Goal: Task Accomplishment & Management: Complete application form

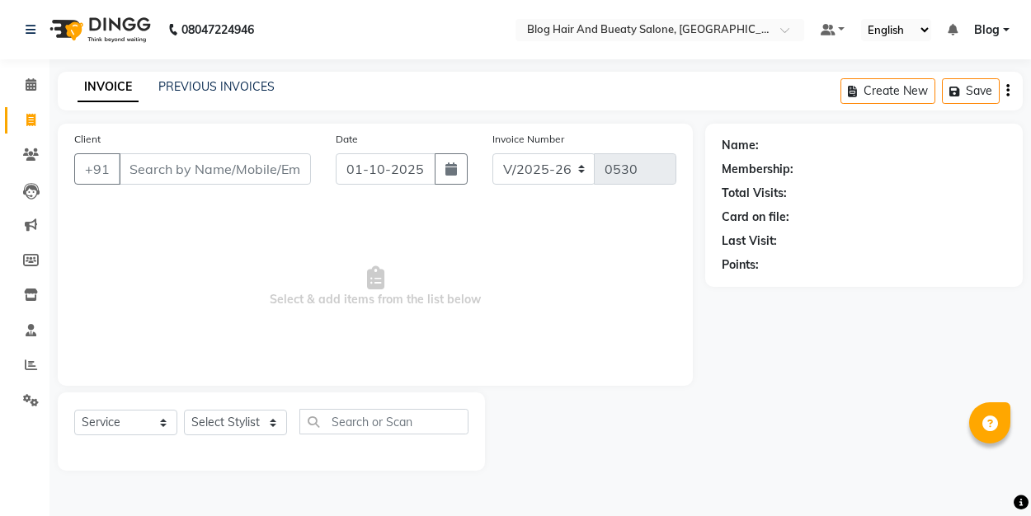
select select "8741"
select select "service"
click at [166, 181] on input "Client" at bounding box center [215, 168] width 192 height 31
click at [165, 174] on input "Client" at bounding box center [215, 168] width 192 height 31
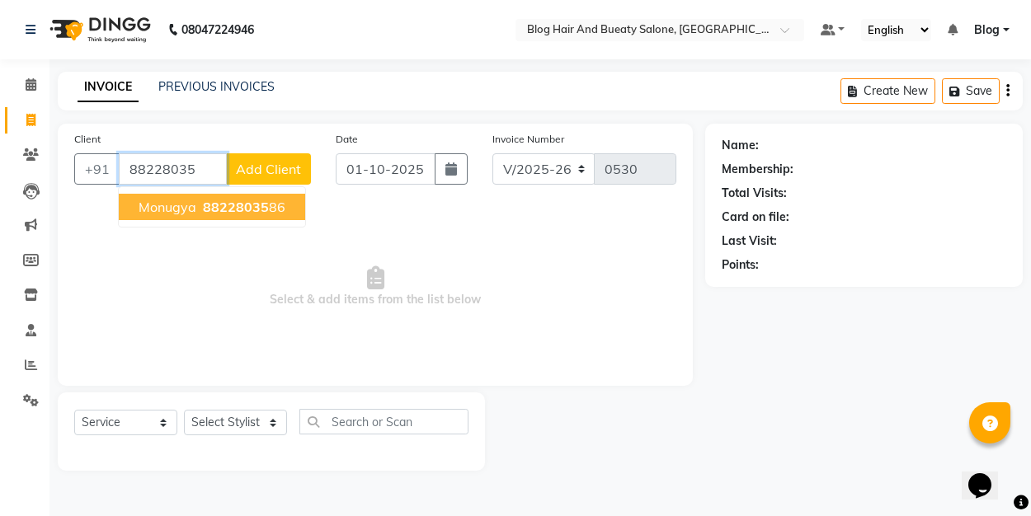
click at [208, 214] on span "88228035" at bounding box center [236, 207] width 66 height 16
type input "8822803586"
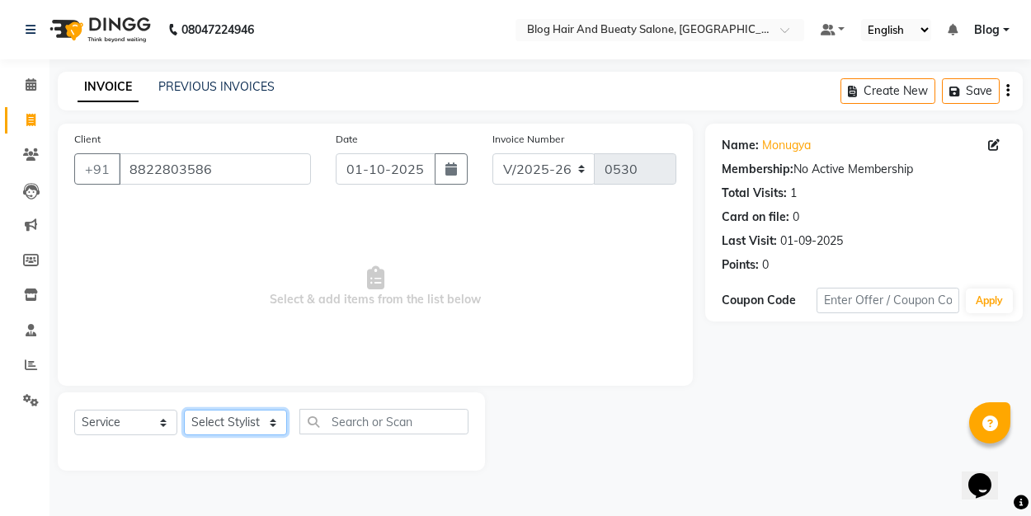
select select "91866"
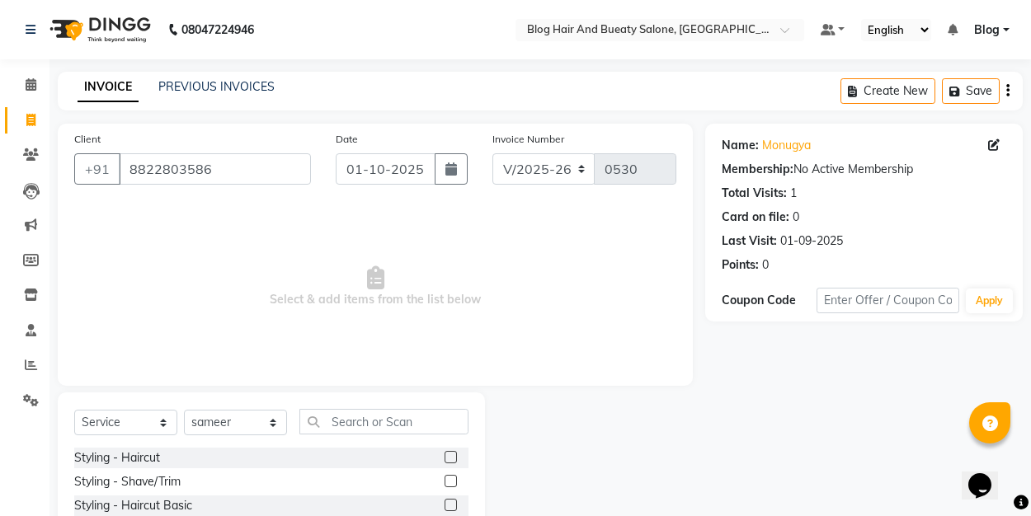
click at [458, 453] on div at bounding box center [456, 458] width 24 height 21
click at [455, 453] on label at bounding box center [450, 457] width 12 height 12
click at [455, 453] on input "checkbox" at bounding box center [449, 458] width 11 height 11
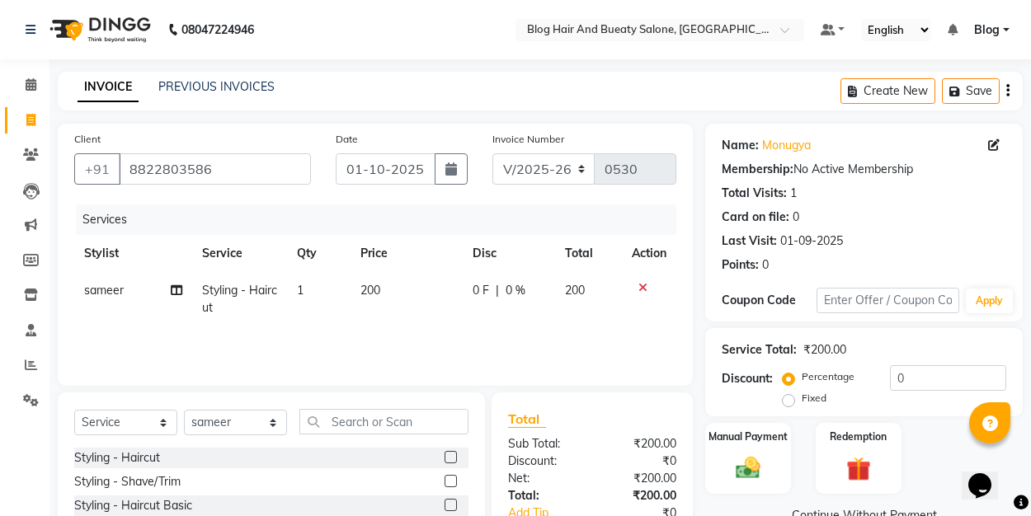
click at [454, 454] on label at bounding box center [450, 457] width 12 height 12
click at [454, 454] on input "checkbox" at bounding box center [449, 458] width 11 height 11
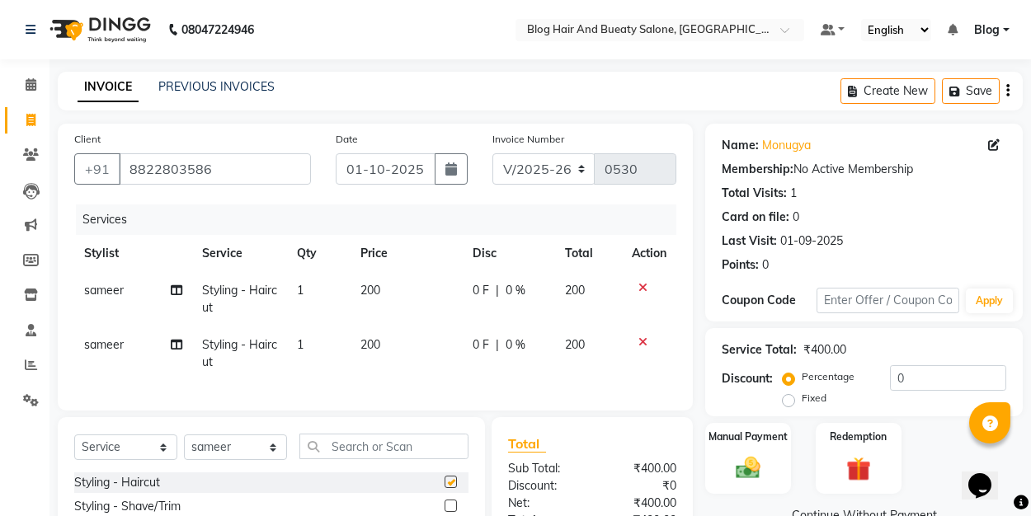
checkbox input "false"
click at [802, 397] on label "Fixed" at bounding box center [814, 398] width 25 height 15
click at [790, 397] on input "Fixed" at bounding box center [792, 399] width 12 height 12
radio input "true"
click at [753, 466] on img at bounding box center [747, 468] width 41 height 29
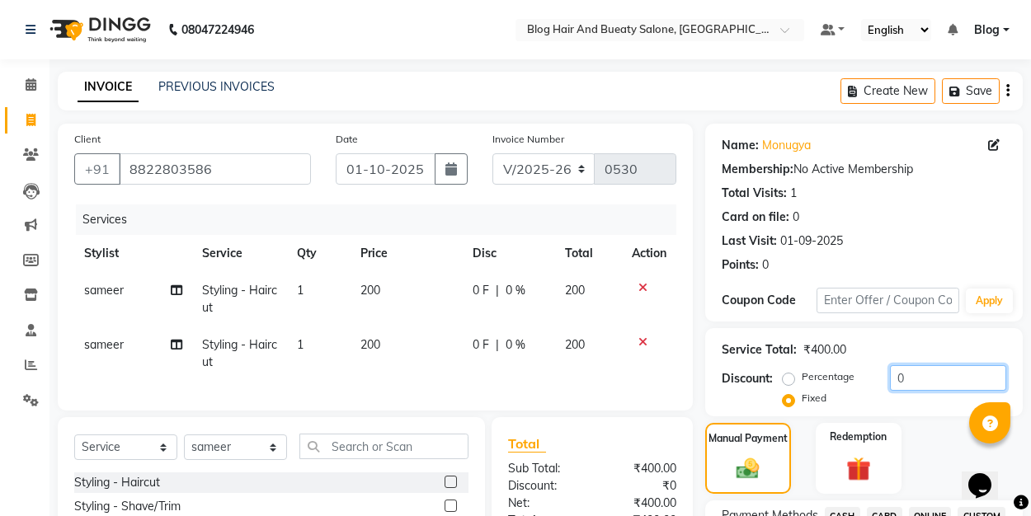
click at [905, 382] on input "0" at bounding box center [948, 378] width 116 height 26
type input "0"
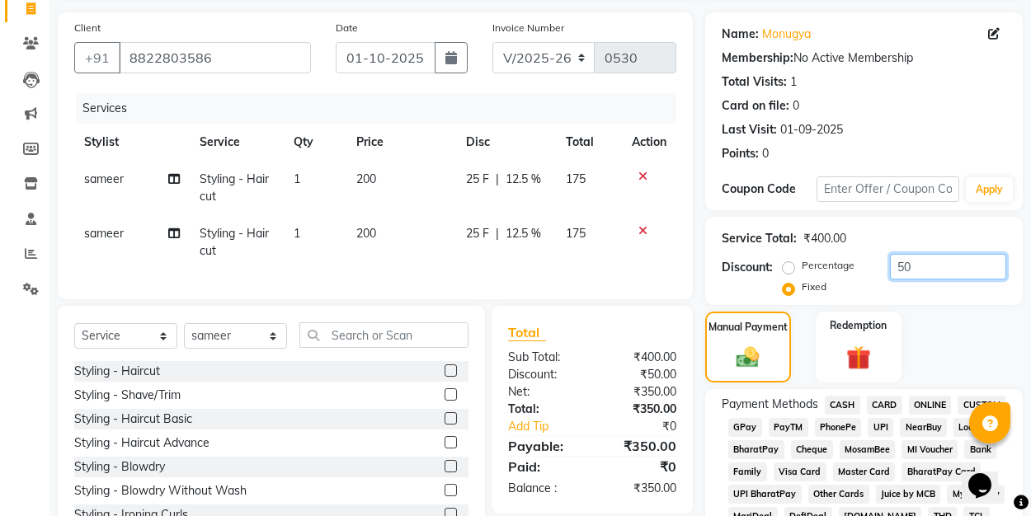
scroll to position [147, 0]
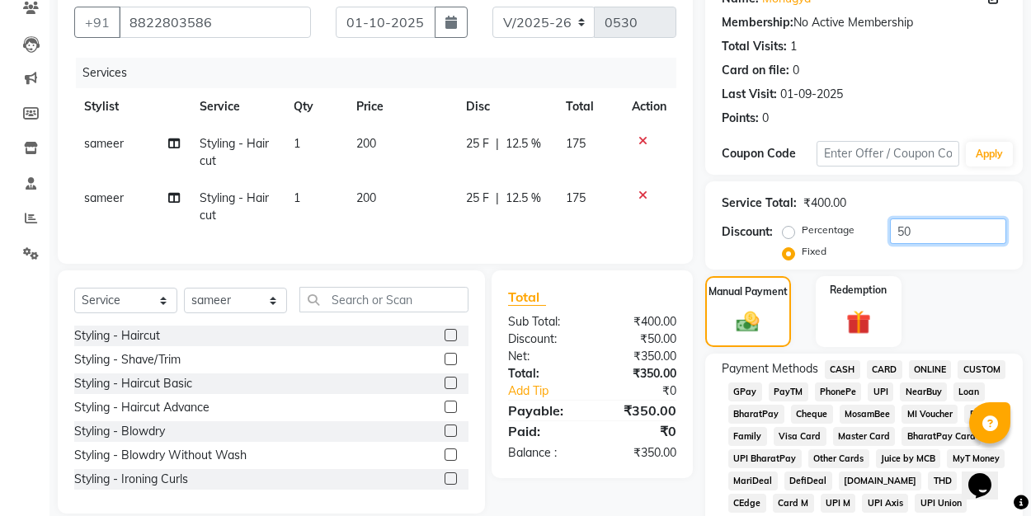
type input "50"
click at [876, 393] on span "UPI" at bounding box center [880, 392] width 26 height 19
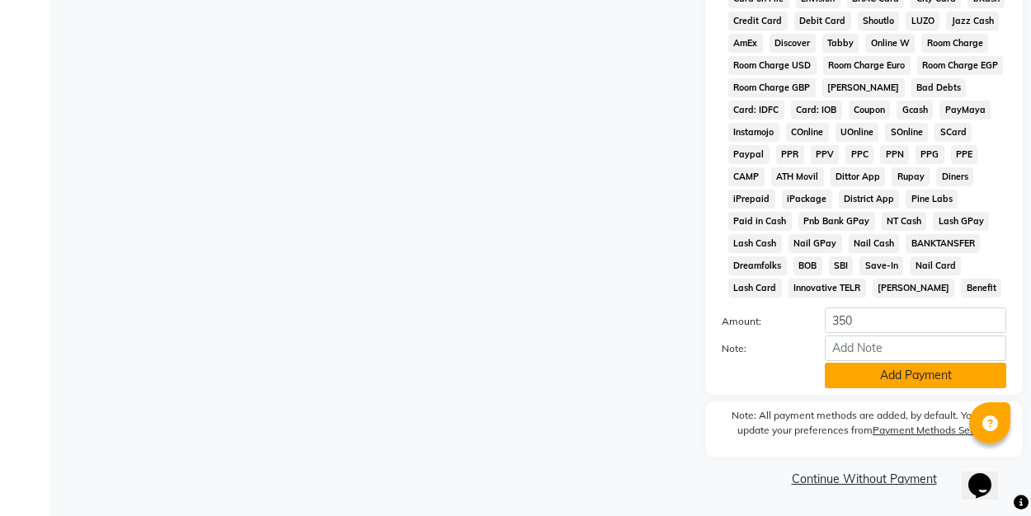
scroll to position [784, 0]
click at [887, 364] on button "Add Payment" at bounding box center [915, 377] width 181 height 26
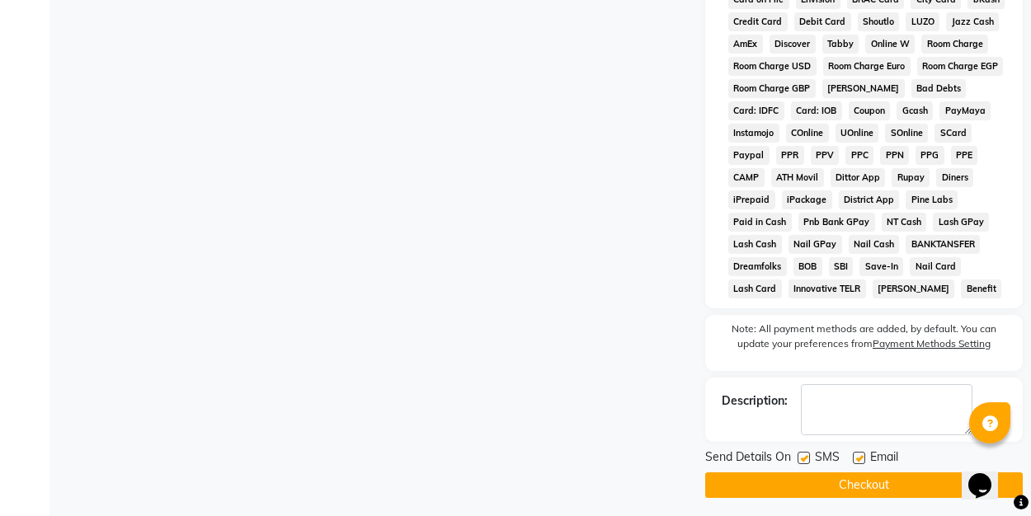
click at [854, 458] on label at bounding box center [859, 458] width 12 height 12
click at [854, 458] on input "checkbox" at bounding box center [858, 459] width 11 height 11
checkbox input "false"
click at [865, 483] on button "Checkout" at bounding box center [863, 485] width 317 height 26
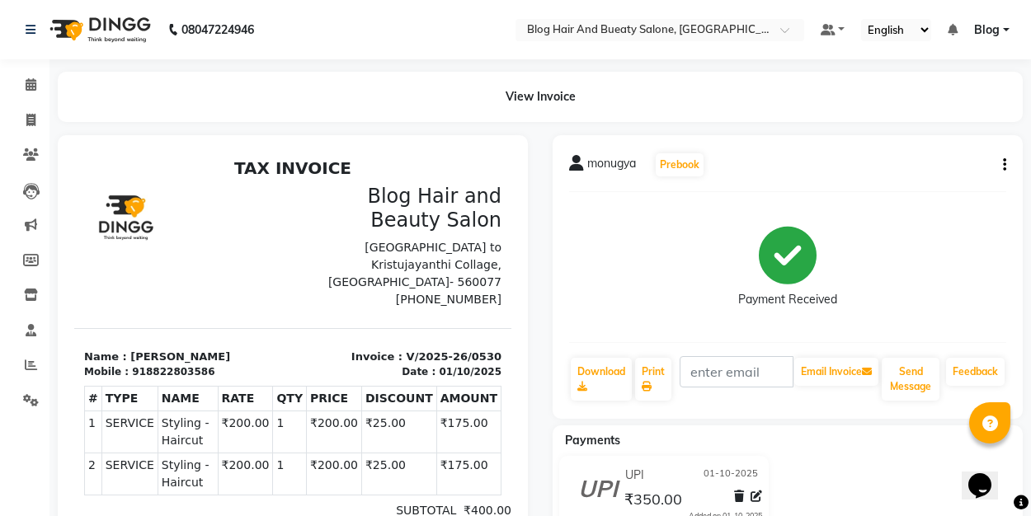
scroll to position [6, 0]
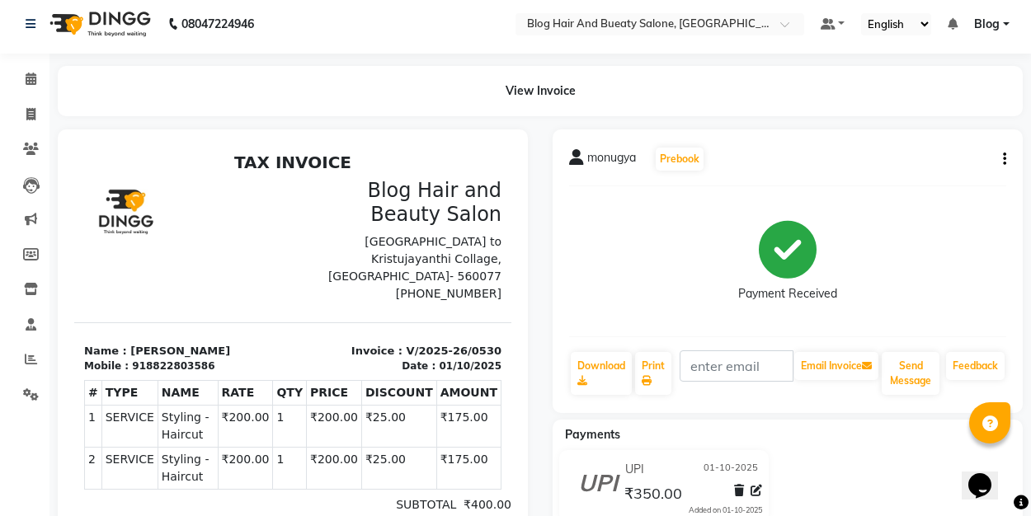
click at [23, 28] on div "08047224946" at bounding box center [139, 24] width 253 height 46
click at [23, 25] on div "08047224946" at bounding box center [139, 24] width 253 height 46
select select "service"
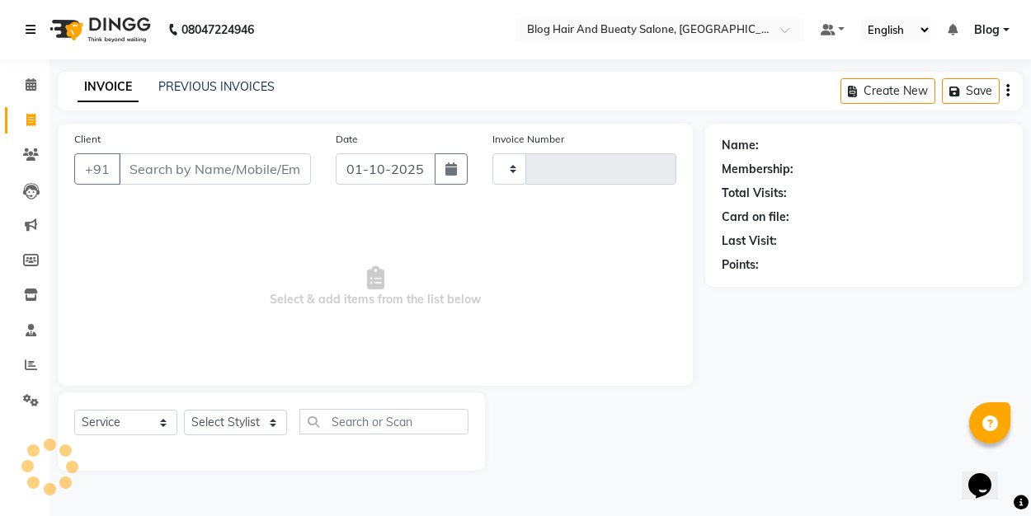
type input "0531"
select select "8741"
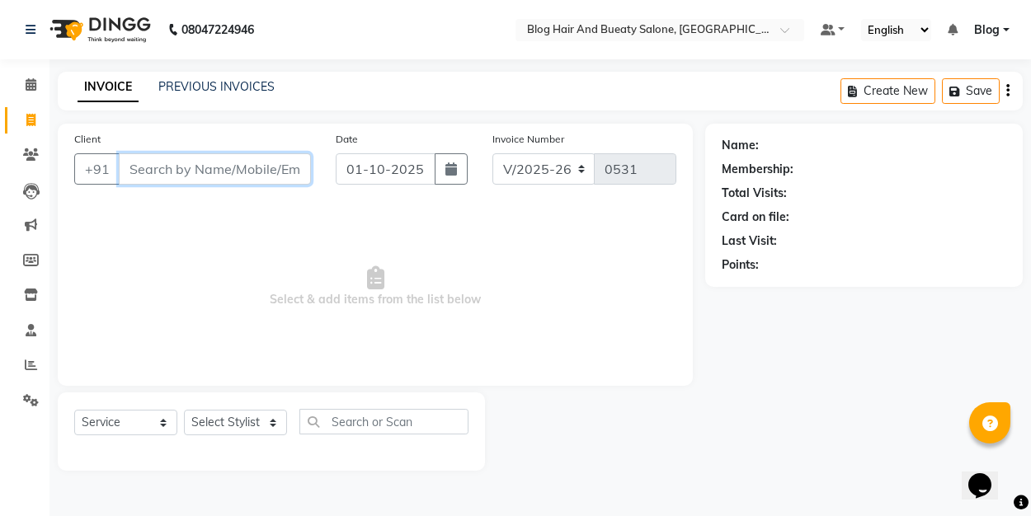
click at [180, 169] on input "Client" at bounding box center [215, 168] width 192 height 31
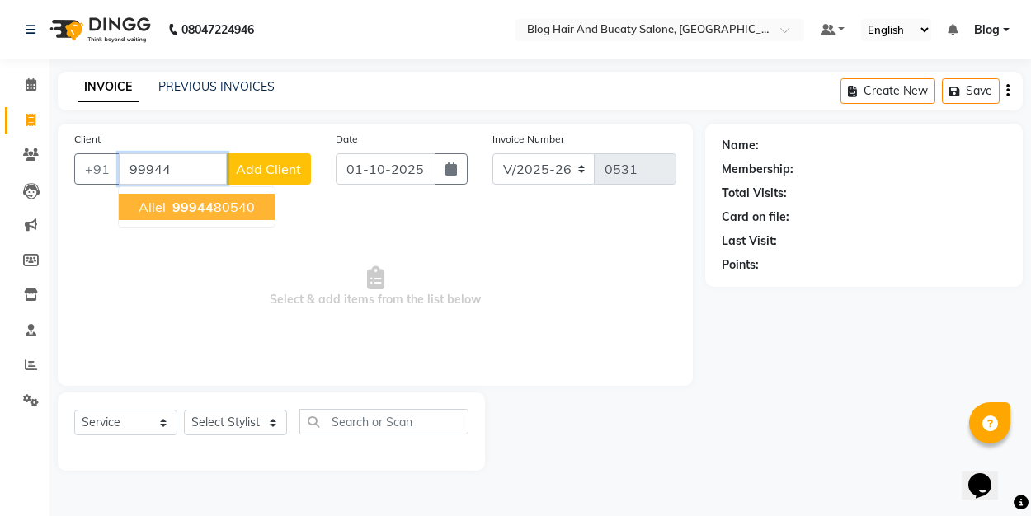
click at [206, 204] on span "99944" at bounding box center [192, 207] width 41 height 16
type input "9994480540"
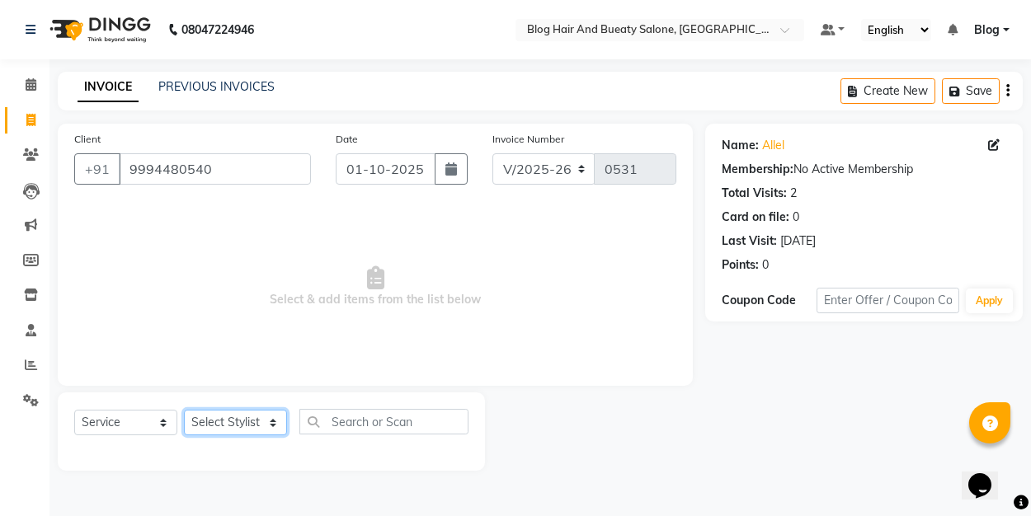
select select "91866"
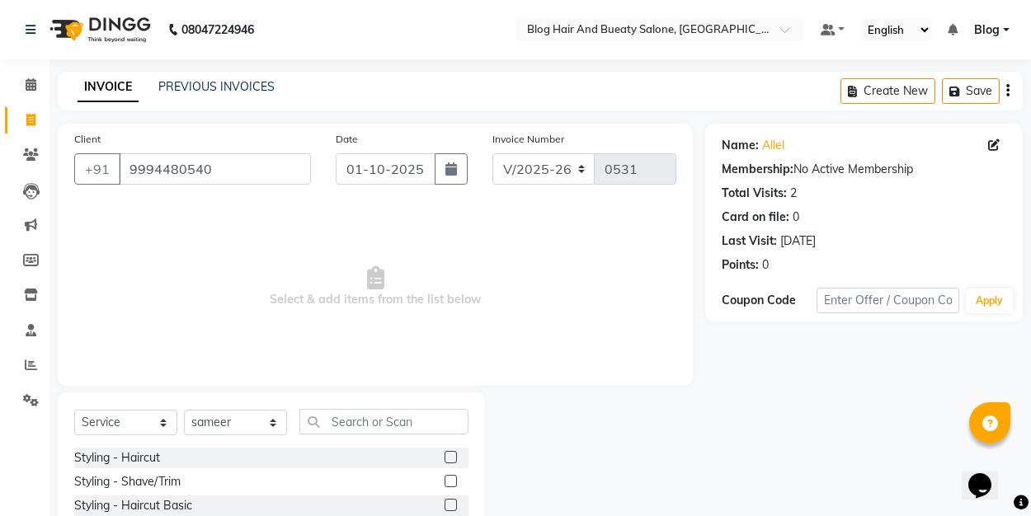
click at [450, 458] on label at bounding box center [450, 457] width 12 height 12
click at [450, 458] on input "checkbox" at bounding box center [449, 458] width 11 height 11
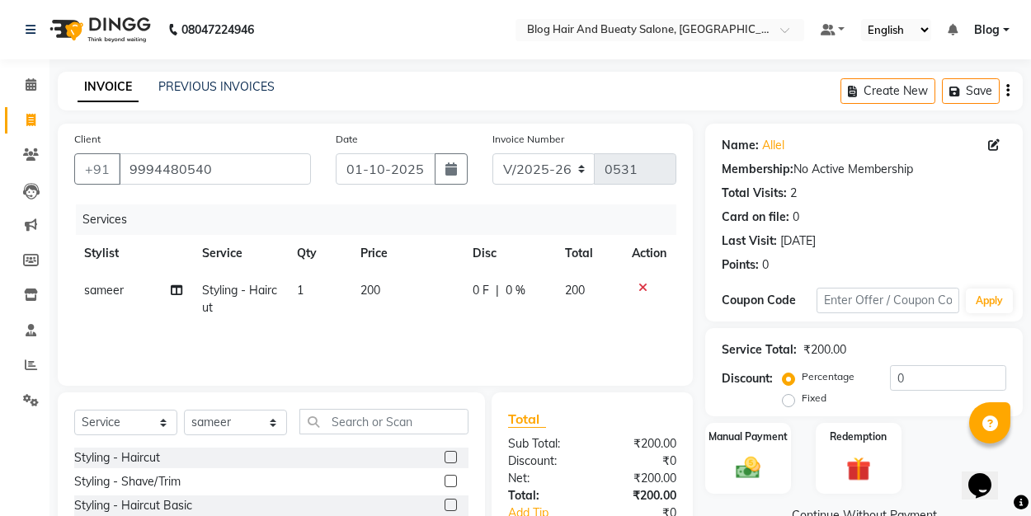
click at [642, 283] on icon at bounding box center [642, 288] width 9 height 12
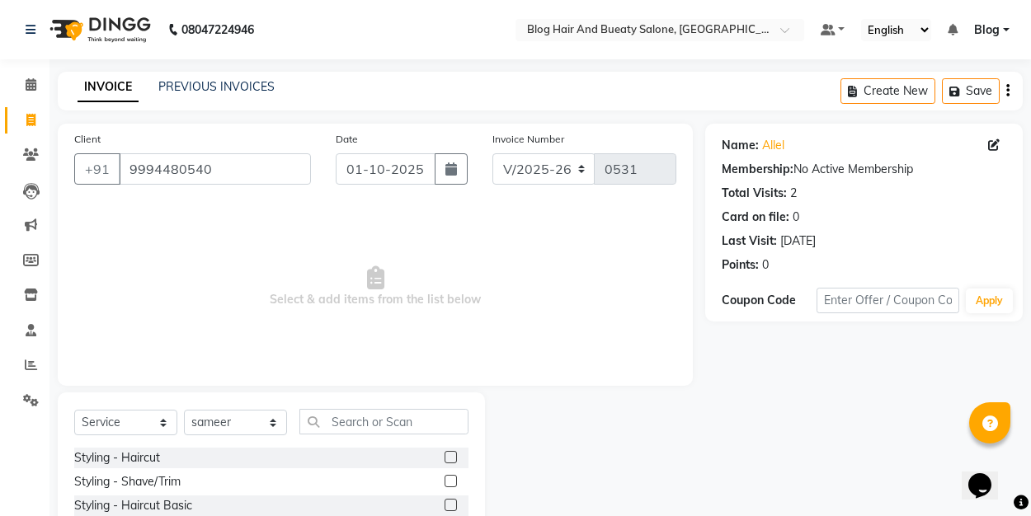
click at [642, 283] on span "Select & add items from the list below" at bounding box center [375, 287] width 602 height 165
click at [456, 454] on label at bounding box center [450, 457] width 12 height 12
click at [455, 454] on input "checkbox" at bounding box center [449, 458] width 11 height 11
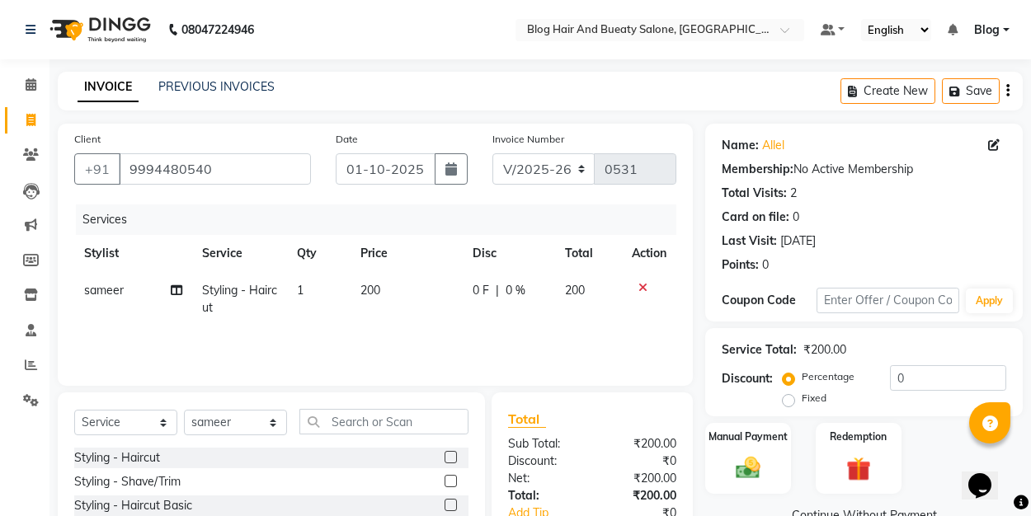
click at [449, 457] on label at bounding box center [450, 457] width 12 height 12
click at [449, 457] on input "checkbox" at bounding box center [449, 458] width 11 height 11
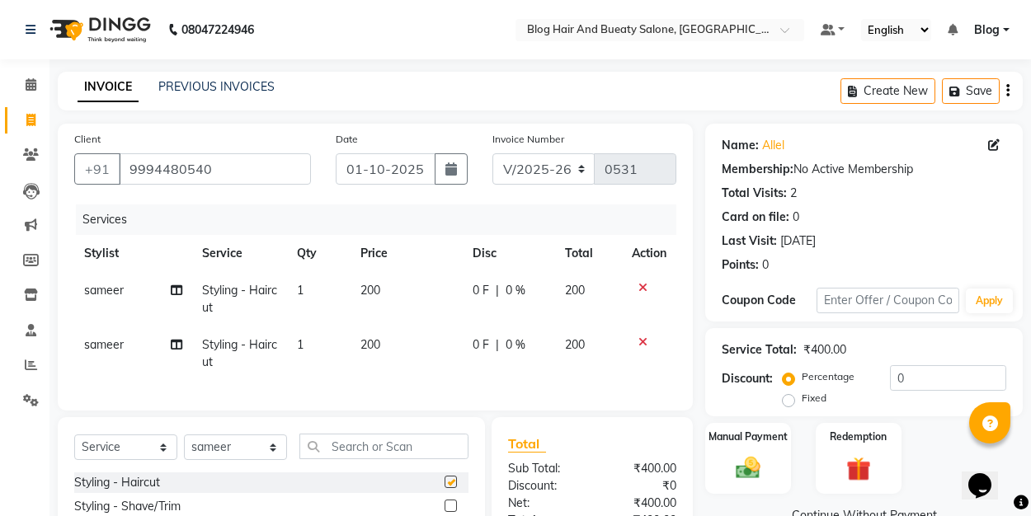
checkbox input "false"
click at [802, 401] on label "Fixed" at bounding box center [814, 398] width 25 height 15
click at [790, 401] on input "Fixed" at bounding box center [792, 399] width 12 height 12
radio input "true"
click at [747, 468] on img at bounding box center [747, 468] width 41 height 29
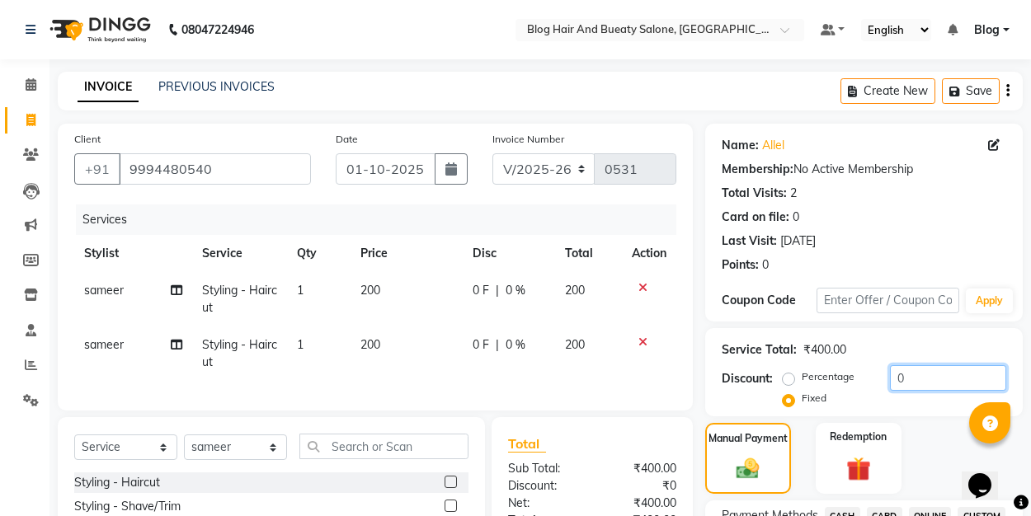
click at [905, 382] on input "0" at bounding box center [948, 378] width 116 height 26
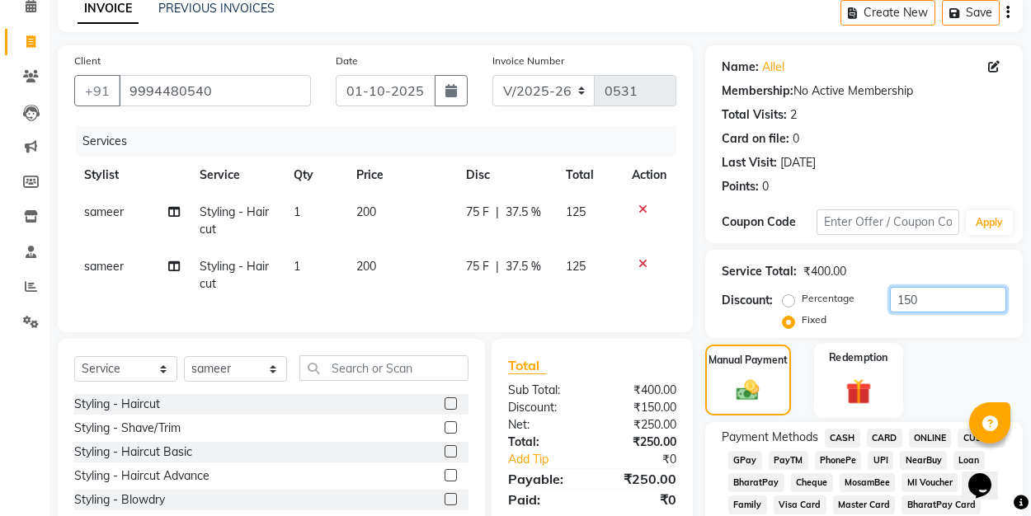
scroll to position [79, 0]
type input "150"
click at [885, 459] on span "UPI" at bounding box center [880, 459] width 26 height 19
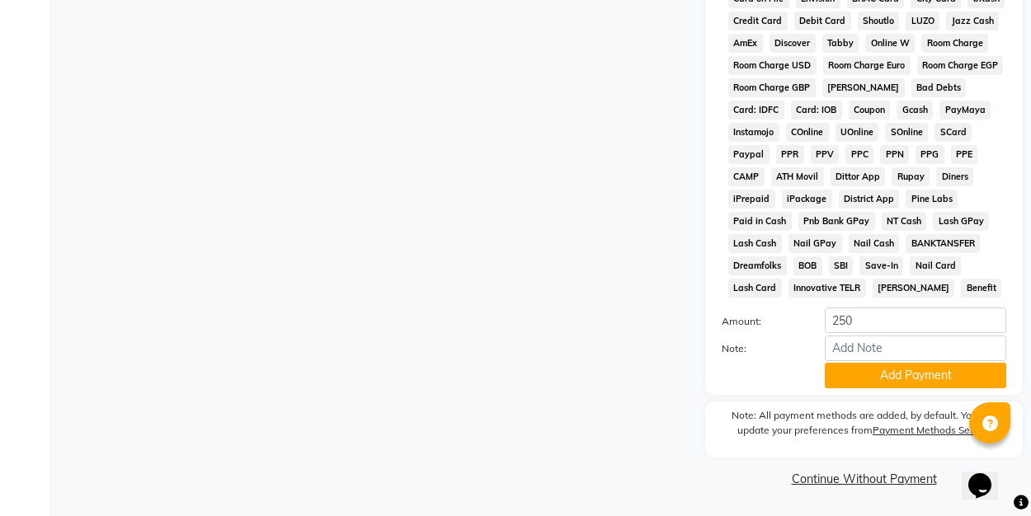
scroll to position [784, 0]
click at [888, 376] on button "Add Payment" at bounding box center [915, 377] width 181 height 26
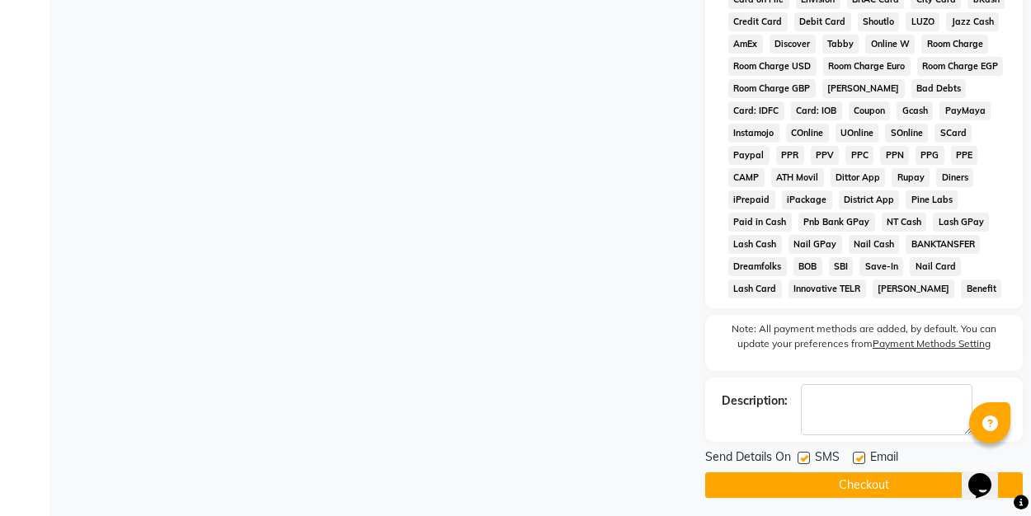
click at [861, 454] on label at bounding box center [859, 458] width 12 height 12
click at [861, 454] on input "checkbox" at bounding box center [858, 459] width 11 height 11
checkbox input "false"
click at [852, 487] on button "Checkout" at bounding box center [863, 485] width 317 height 26
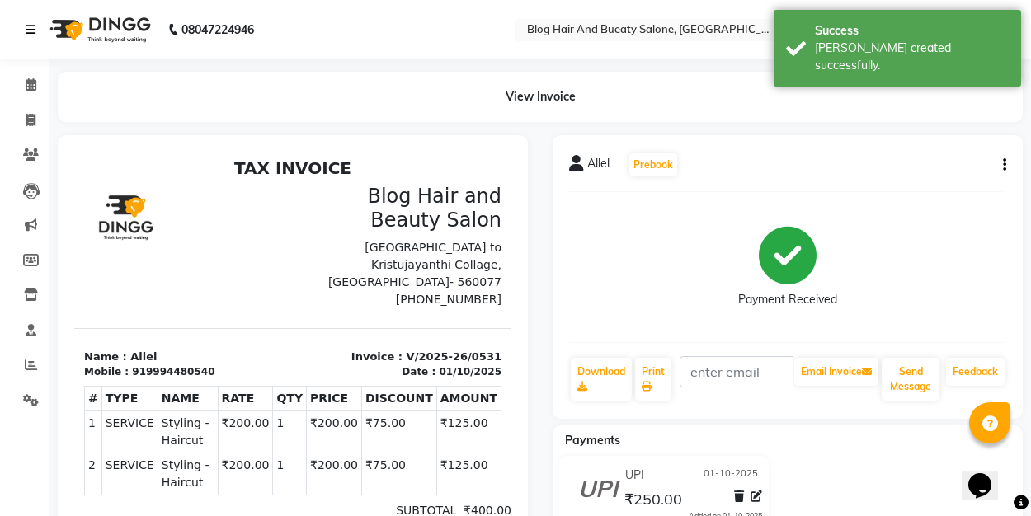
click at [34, 19] on link at bounding box center [34, 30] width 16 height 46
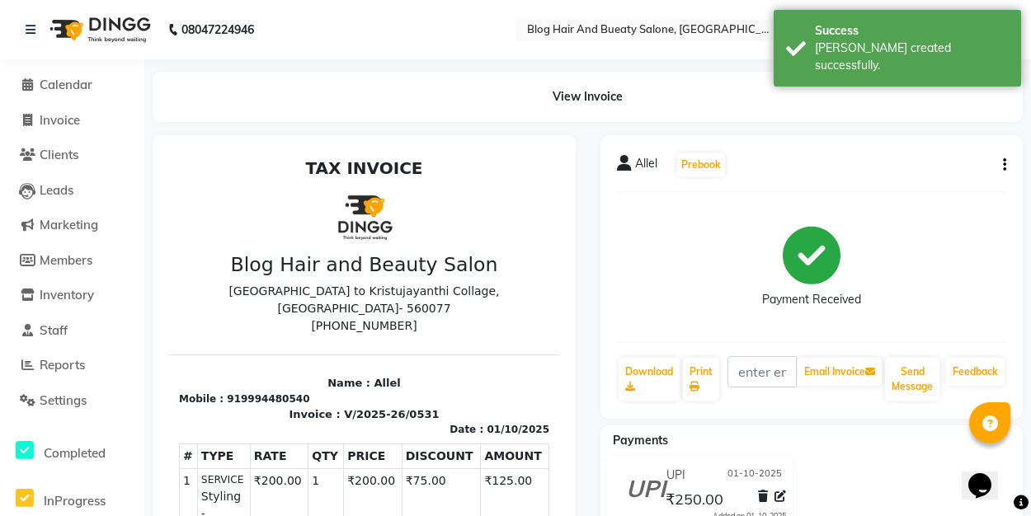
click at [22, 22] on div "08047224946" at bounding box center [139, 30] width 253 height 46
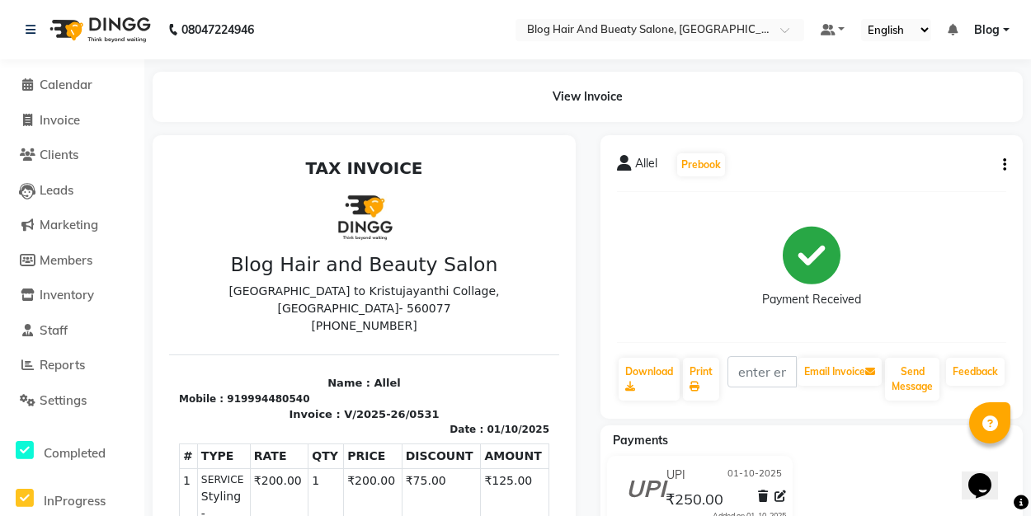
click at [23, 30] on div "08047224946" at bounding box center [139, 30] width 253 height 46
select select "service"
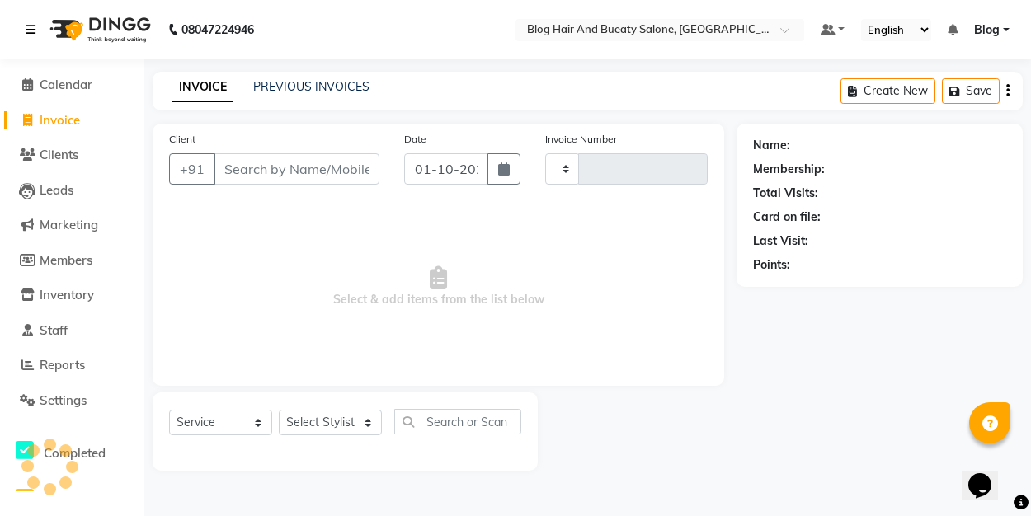
type input "0532"
select select "8741"
click at [322, 92] on link "PREVIOUS INVOICES" at bounding box center [311, 86] width 116 height 15
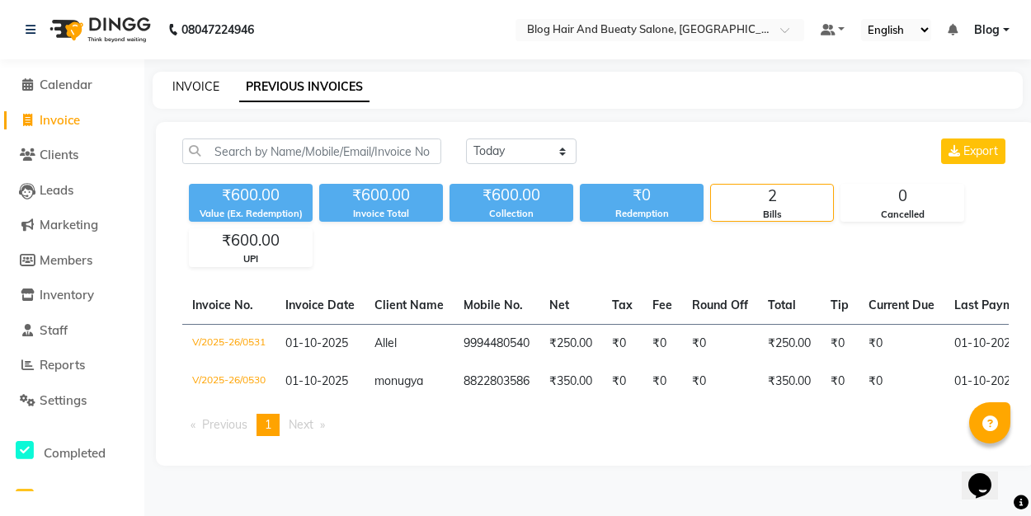
click at [207, 88] on link "INVOICE" at bounding box center [195, 86] width 47 height 15
select select "service"
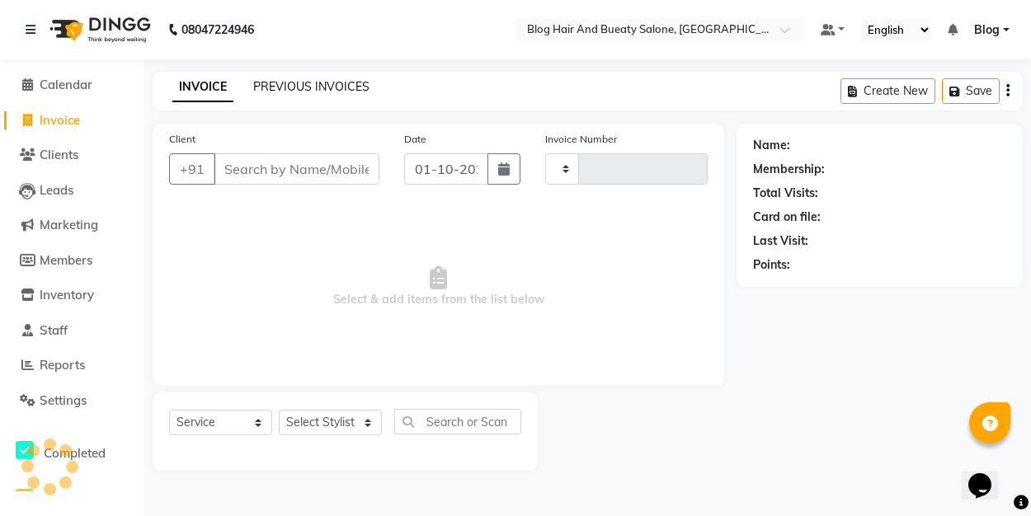
type input "0532"
select select "8741"
click at [325, 92] on link "PREVIOUS INVOICES" at bounding box center [311, 86] width 116 height 15
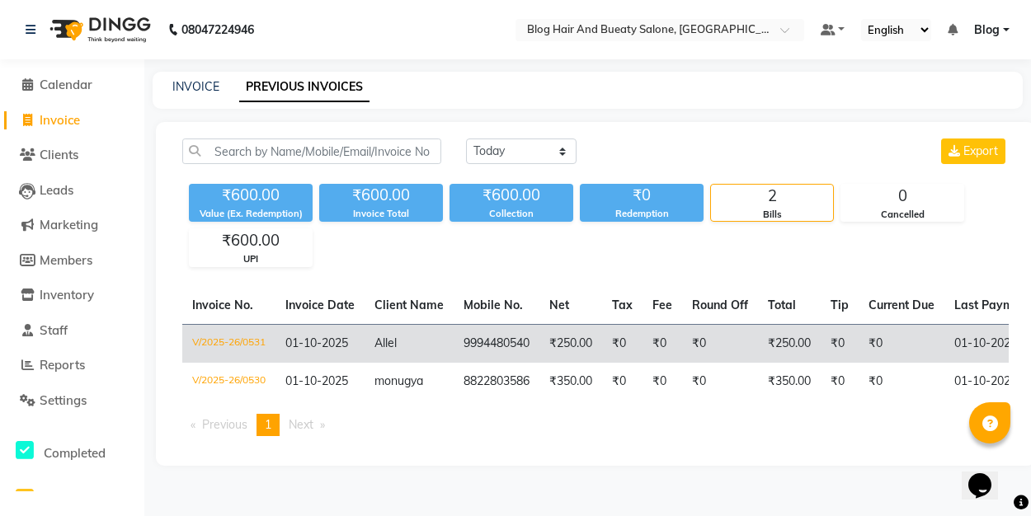
click at [773, 339] on td "₹250.00" at bounding box center [789, 343] width 63 height 39
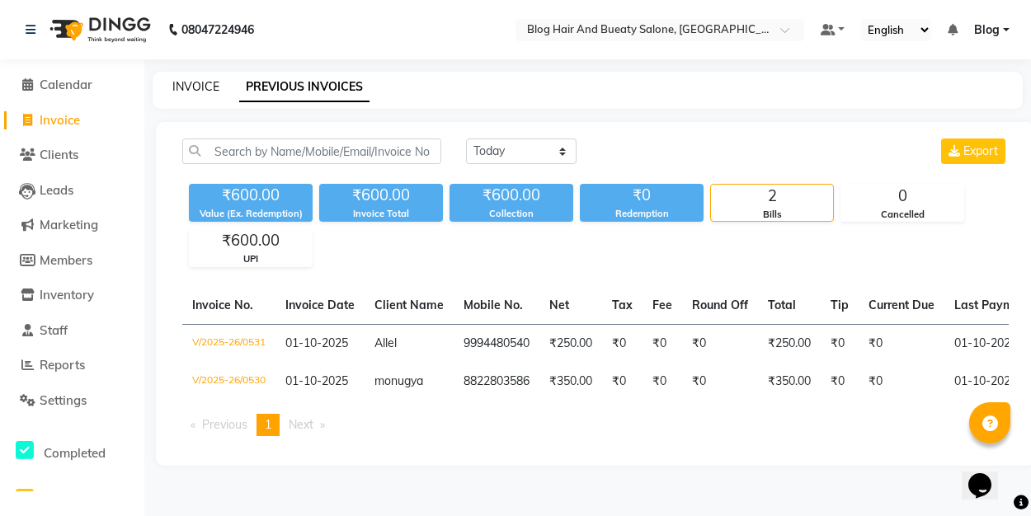
click at [212, 86] on link "INVOICE" at bounding box center [195, 86] width 47 height 15
select select "service"
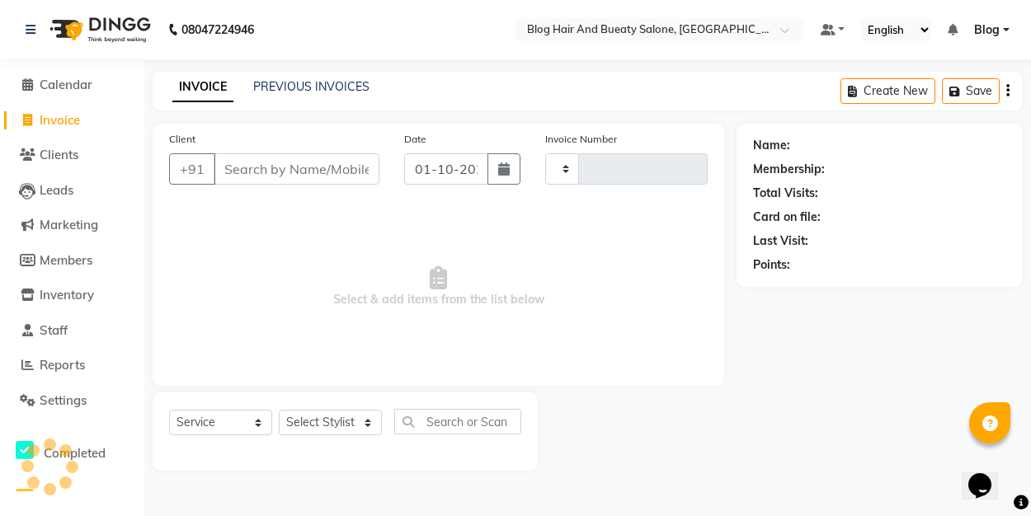
type input "0533"
select select "8741"
click at [307, 84] on link "PREVIOUS INVOICES" at bounding box center [311, 86] width 116 height 15
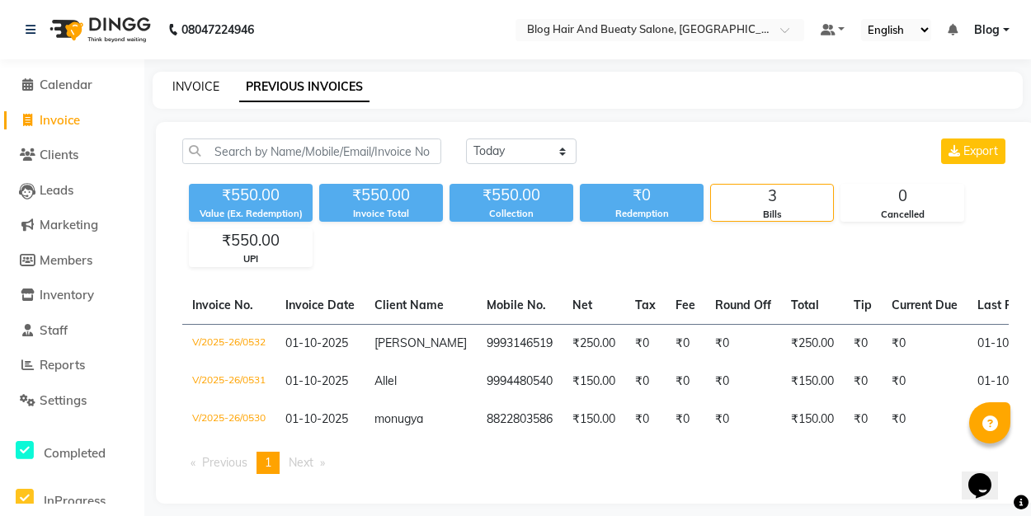
click at [199, 87] on link "INVOICE" at bounding box center [195, 86] width 47 height 15
select select "8741"
select select "service"
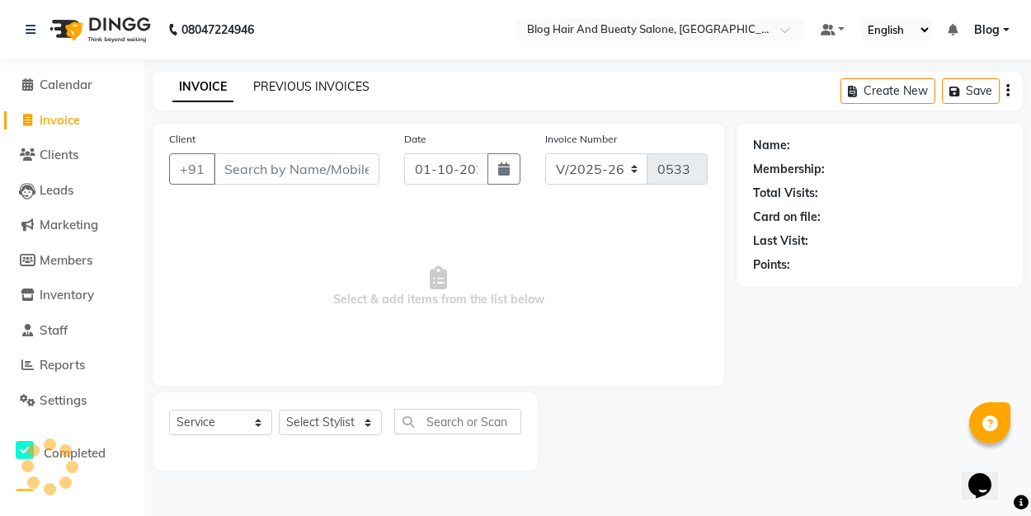
click at [267, 80] on link "PREVIOUS INVOICES" at bounding box center [311, 86] width 116 height 15
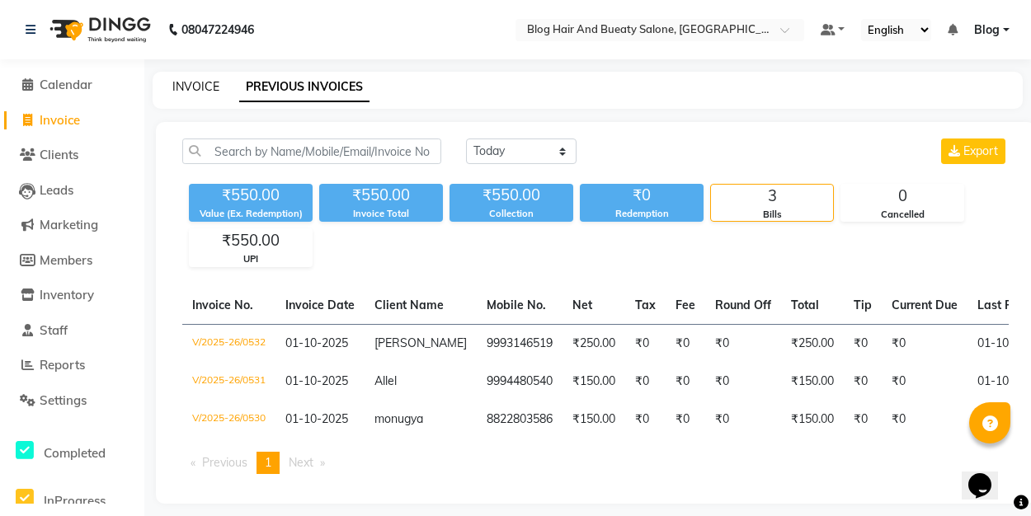
click at [191, 80] on link "INVOICE" at bounding box center [195, 86] width 47 height 15
select select "8741"
select select "service"
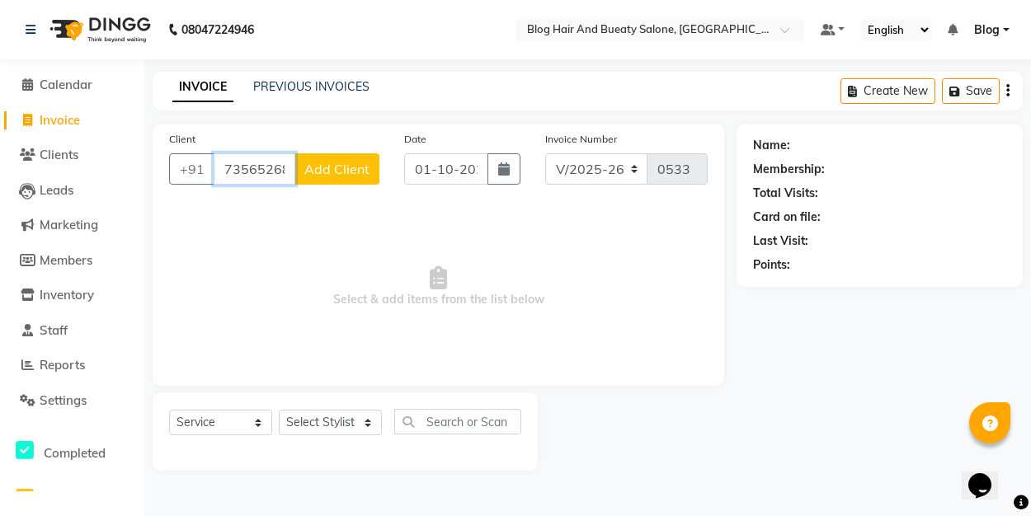
type input "7356526852"
click at [341, 171] on span "Add Client" at bounding box center [336, 169] width 65 height 16
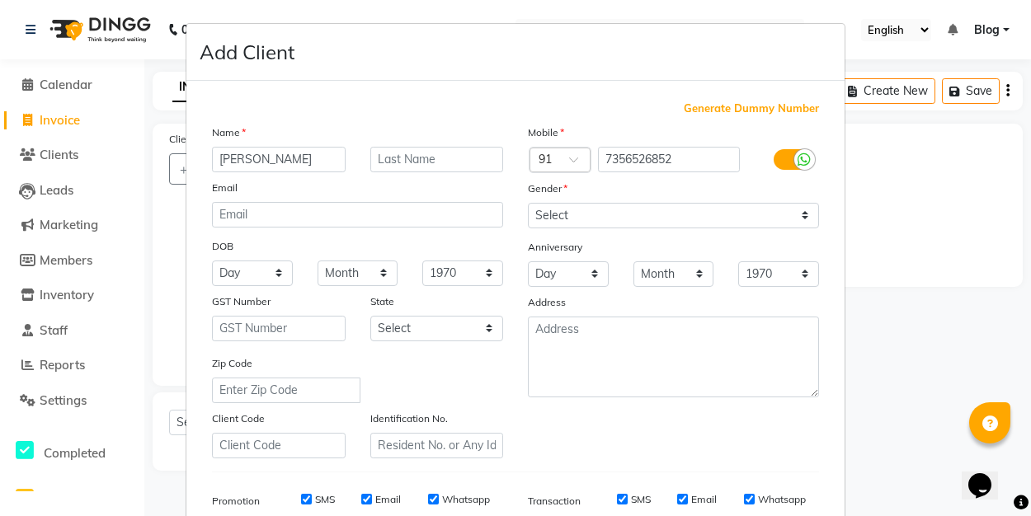
type input "[PERSON_NAME]"
select select "[DEMOGRAPHIC_DATA]"
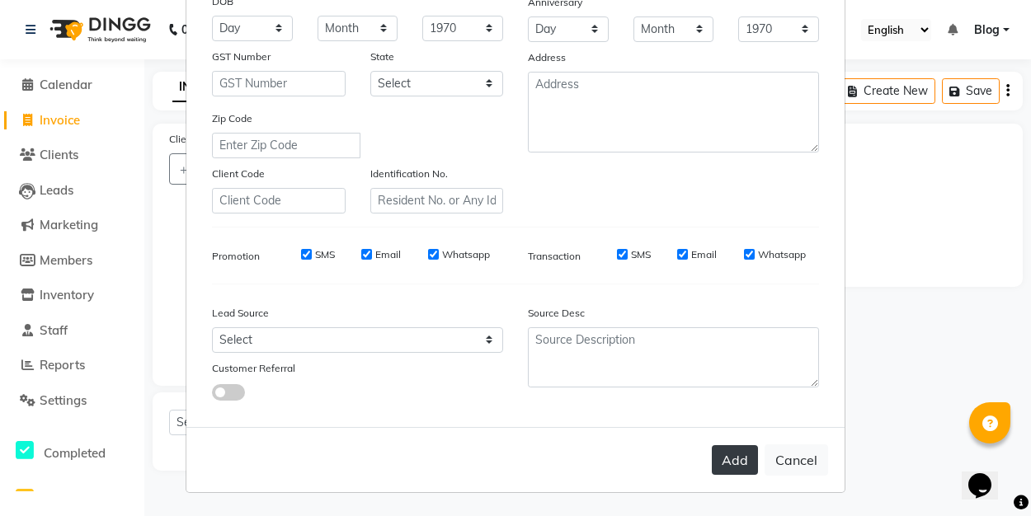
scroll to position [244, 0]
click at [740, 457] on button "Add" at bounding box center [735, 461] width 46 height 30
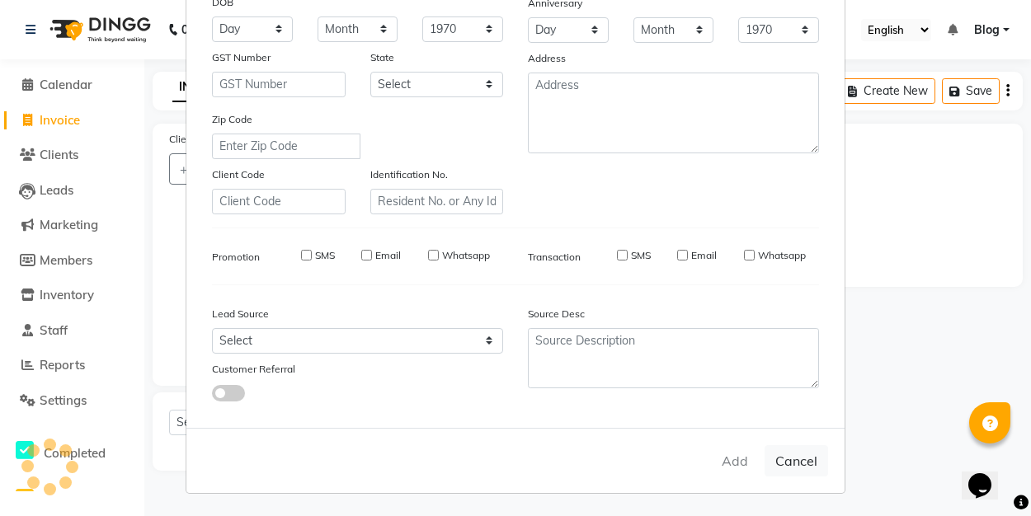
select select
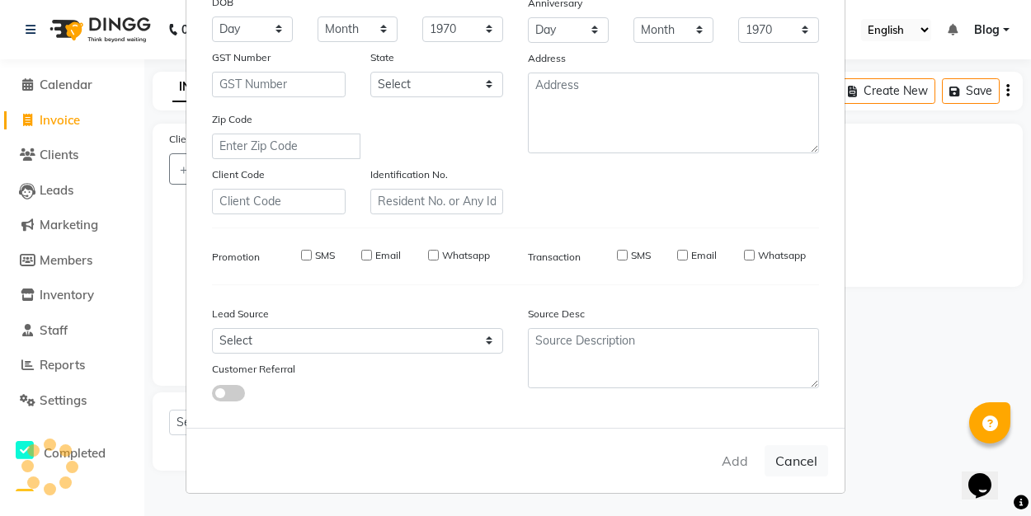
select select
checkbox input "false"
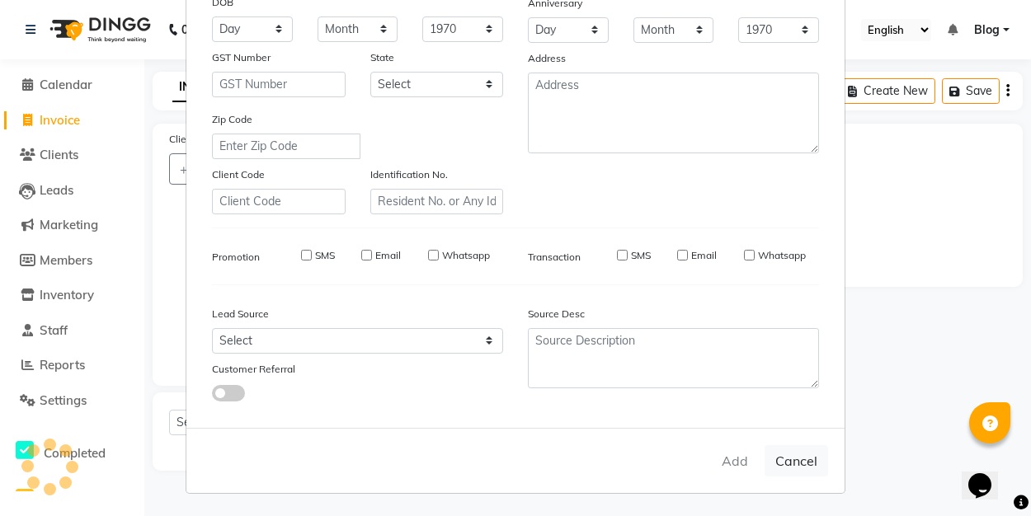
checkbox input "false"
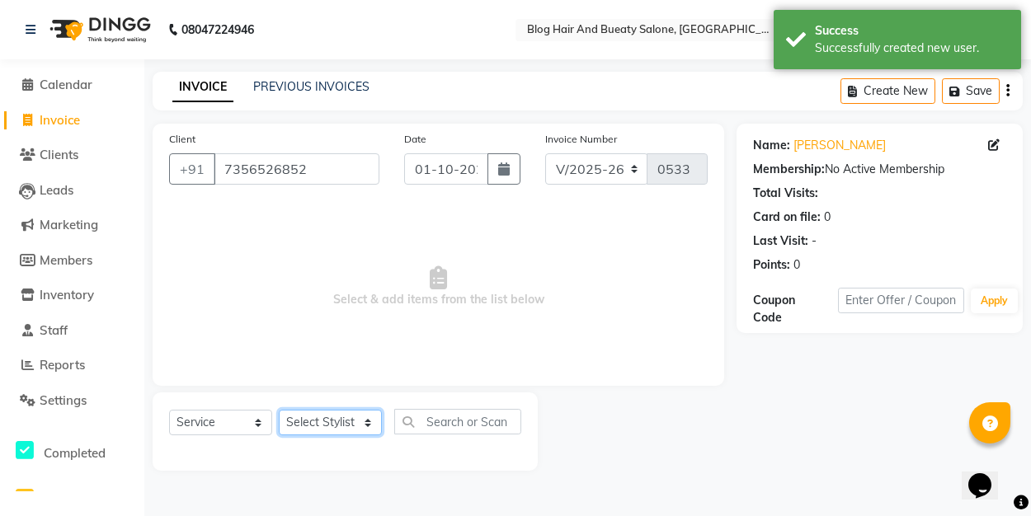
select select "91866"
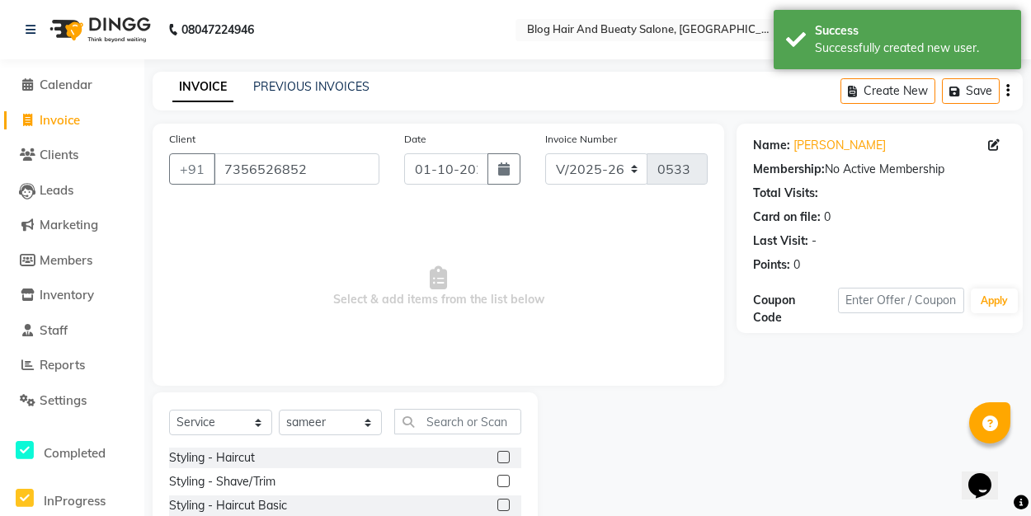
click at [508, 455] on label at bounding box center [503, 457] width 12 height 12
click at [508, 455] on input "checkbox" at bounding box center [502, 458] width 11 height 11
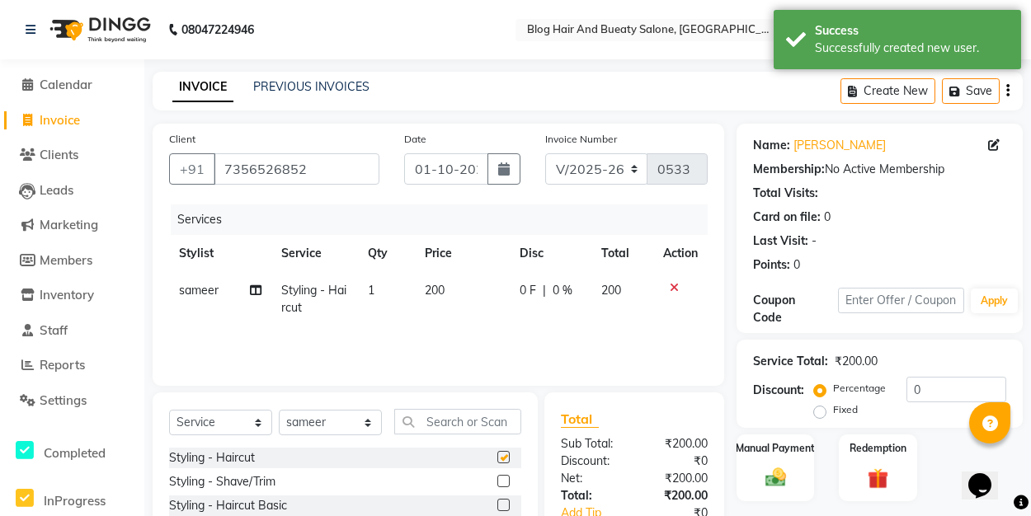
checkbox input "false"
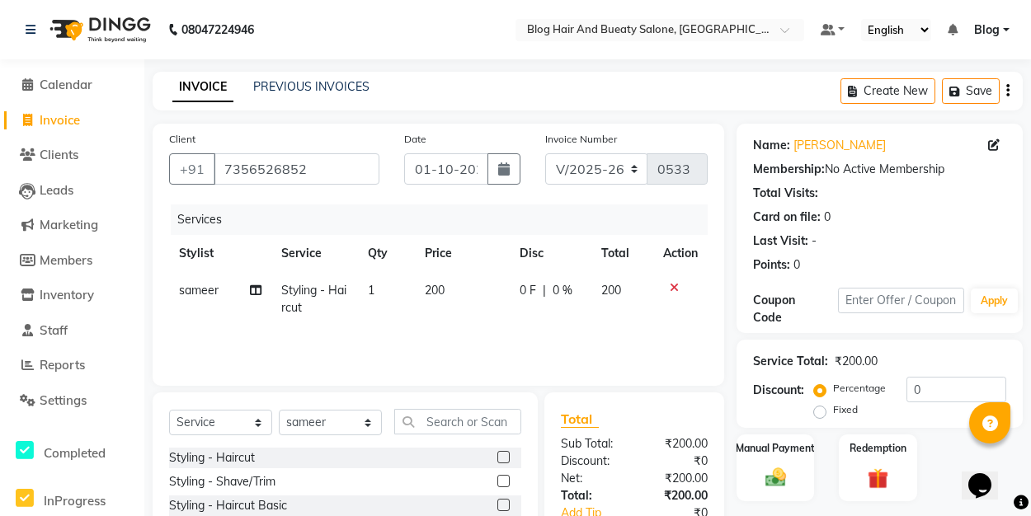
click at [833, 408] on label "Fixed" at bounding box center [845, 409] width 25 height 15
click at [820, 408] on input "Fixed" at bounding box center [823, 410] width 12 height 12
radio input "true"
click at [922, 396] on input "0" at bounding box center [956, 390] width 100 height 26
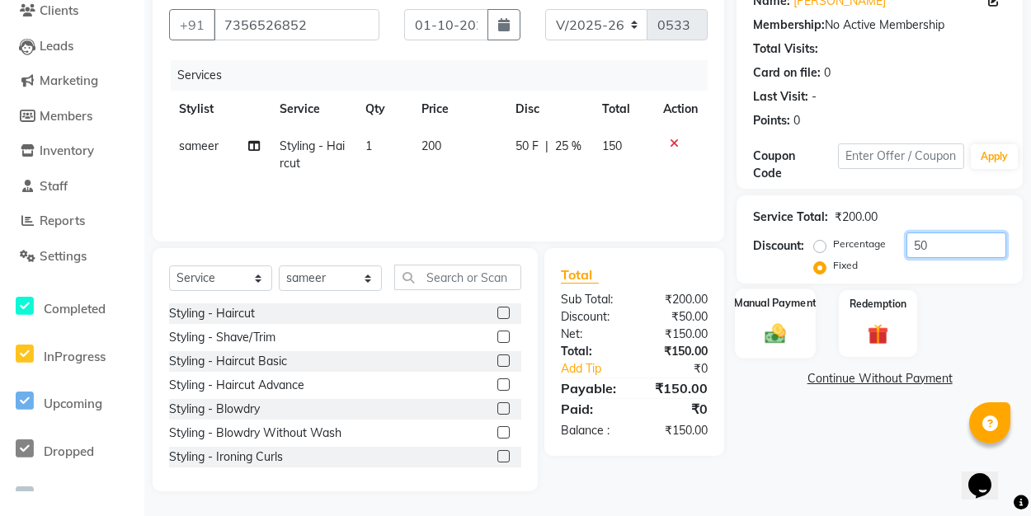
scroll to position [144, 0]
type input "50"
click at [781, 331] on img at bounding box center [775, 333] width 35 height 25
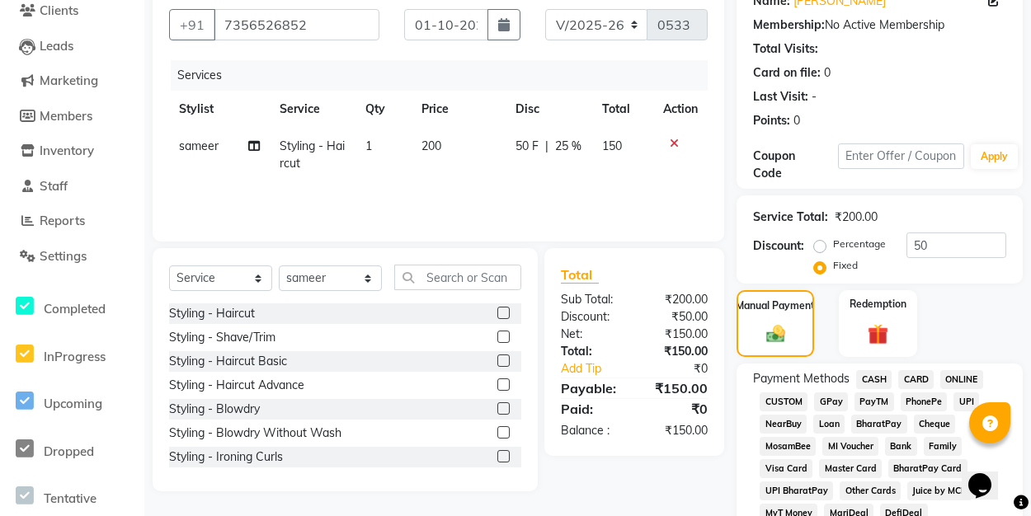
click at [960, 401] on span "UPI" at bounding box center [966, 402] width 26 height 19
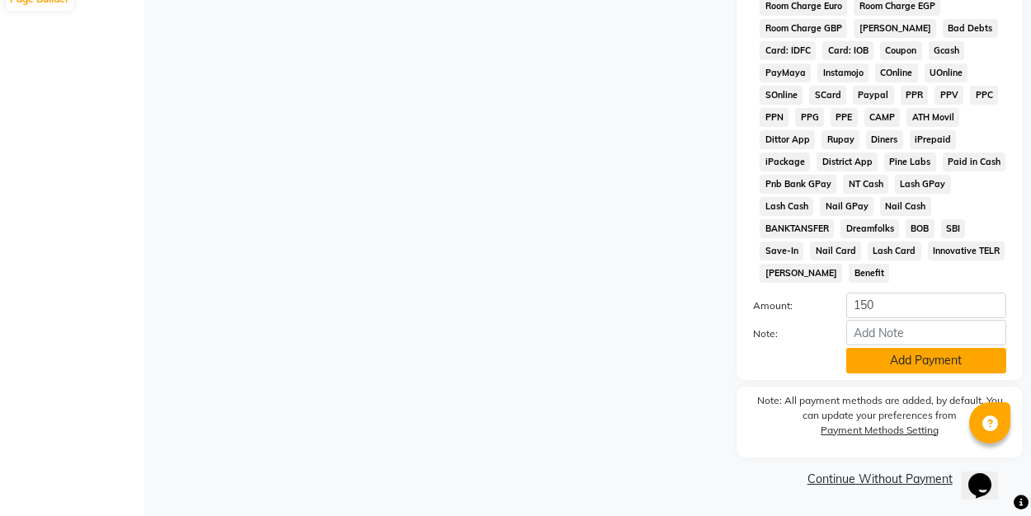
scroll to position [921, 0]
click at [921, 363] on button "Add Payment" at bounding box center [926, 361] width 160 height 26
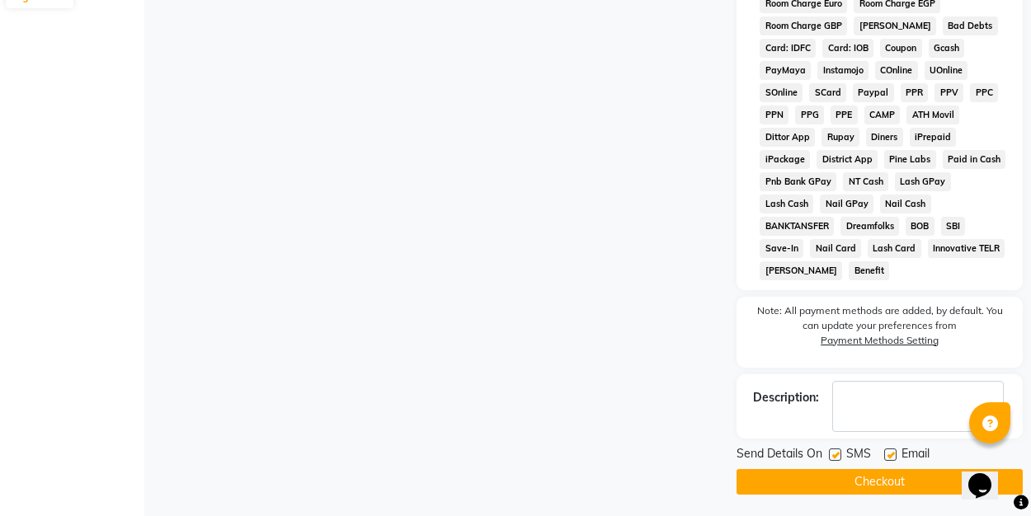
click at [891, 451] on label at bounding box center [890, 455] width 12 height 12
click at [891, 451] on input "checkbox" at bounding box center [889, 455] width 11 height 11
checkbox input "false"
click at [892, 477] on button "Checkout" at bounding box center [879, 482] width 286 height 26
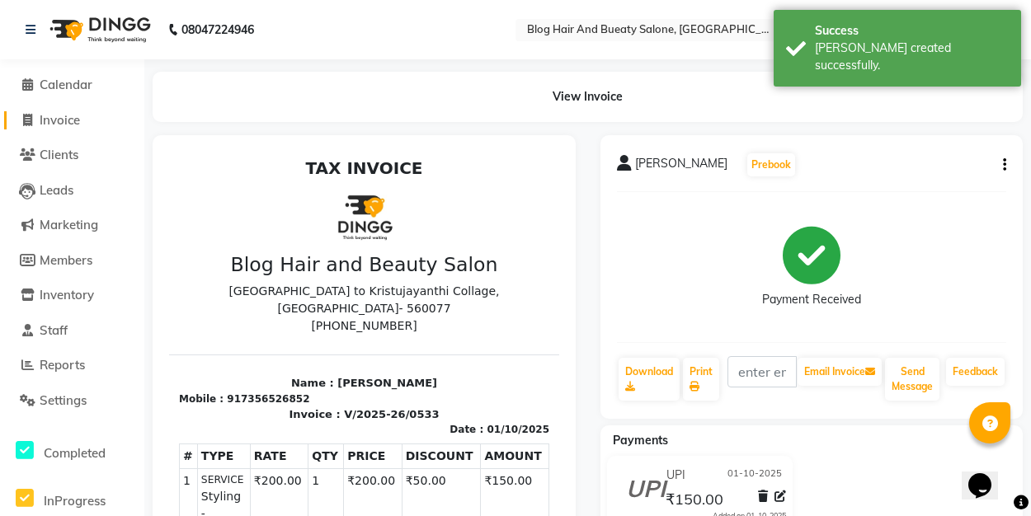
click at [27, 124] on icon at bounding box center [27, 120] width 9 height 12
select select "8741"
select select "service"
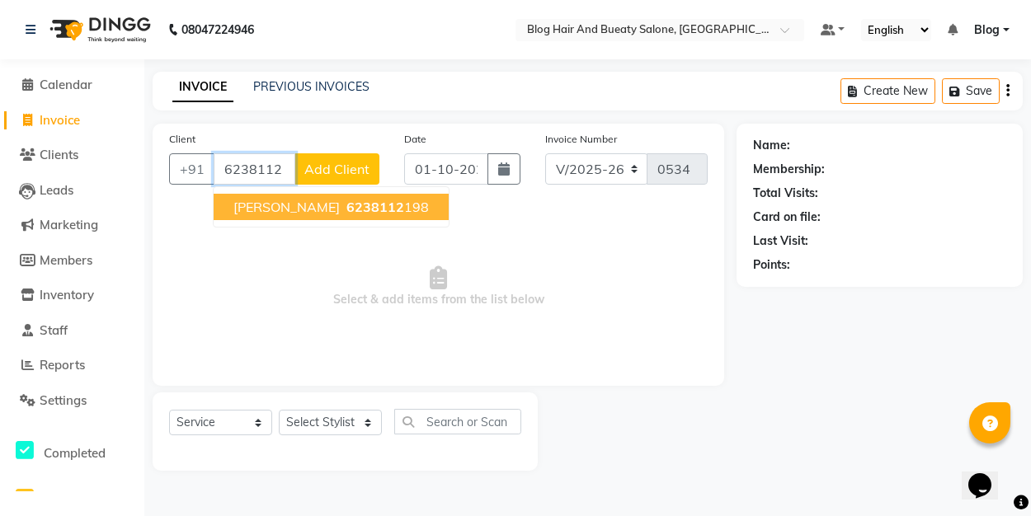
click at [356, 212] on ngb-highlight "6238112 198" at bounding box center [386, 207] width 86 height 16
type input "6238112198"
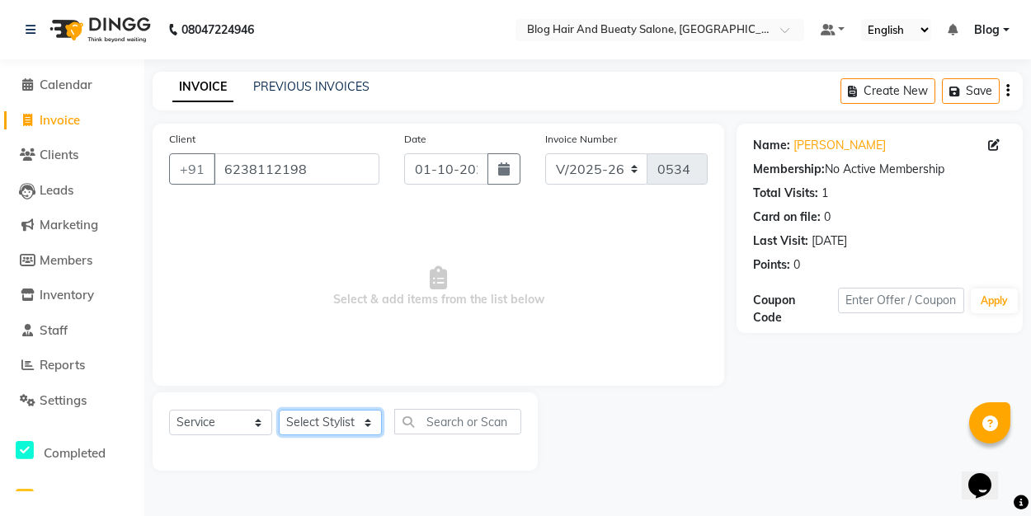
select select "91866"
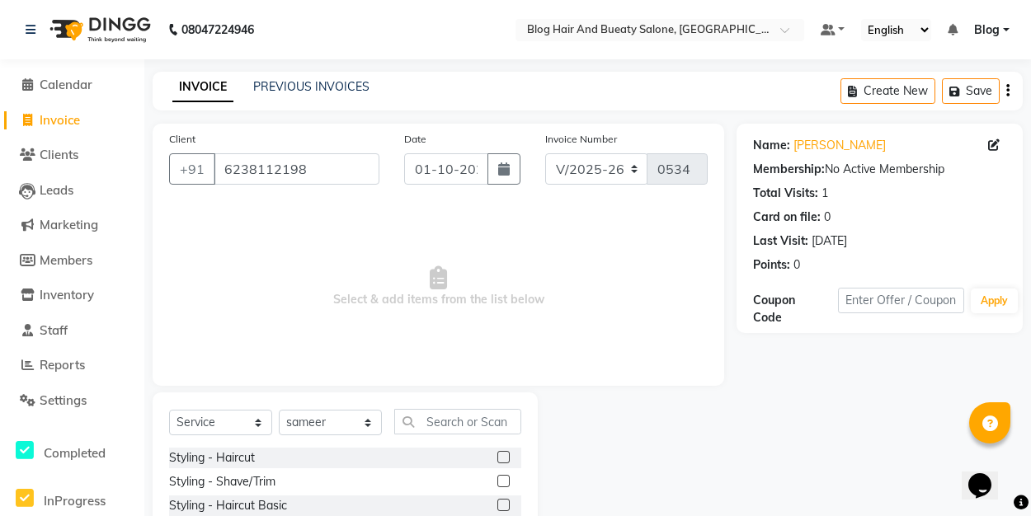
click at [505, 463] on div at bounding box center [502, 459] width 11 height 17
click at [506, 458] on label at bounding box center [503, 457] width 12 height 12
click at [506, 458] on input "checkbox" at bounding box center [502, 458] width 11 height 11
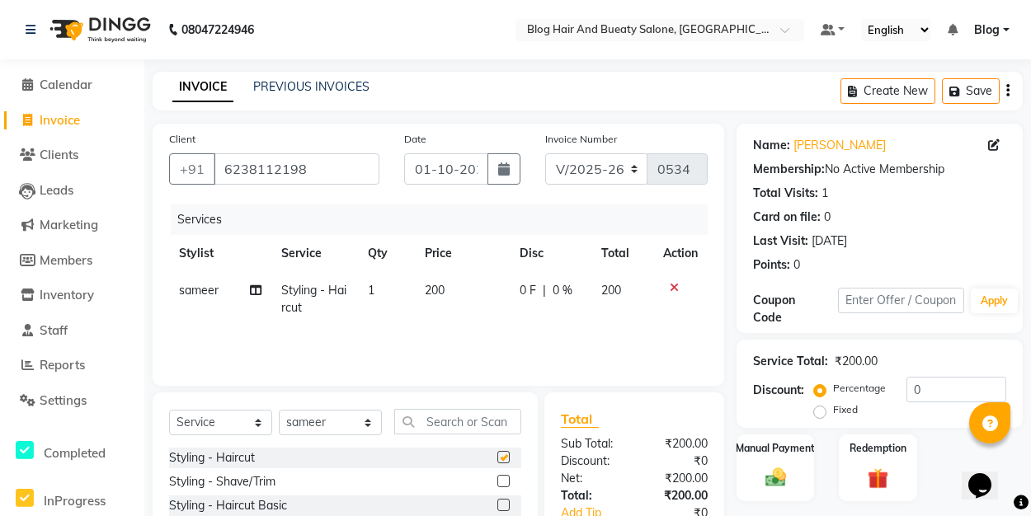
checkbox input "false"
click at [833, 415] on label "Fixed" at bounding box center [845, 409] width 25 height 15
click at [821, 415] on input "Fixed" at bounding box center [823, 410] width 12 height 12
radio input "true"
click at [936, 388] on input "0" at bounding box center [956, 390] width 100 height 26
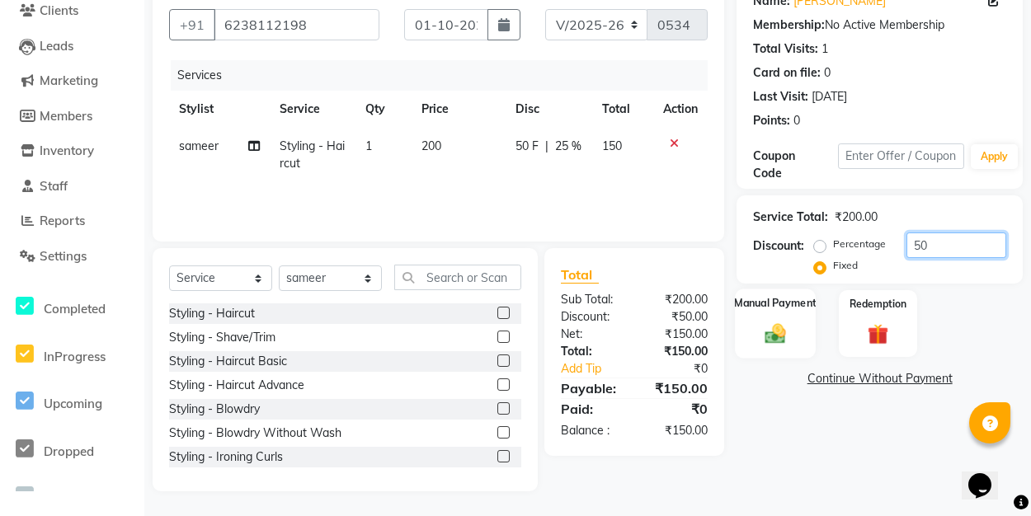
type input "50"
click at [778, 317] on div "Manual Payment" at bounding box center [775, 323] width 81 height 69
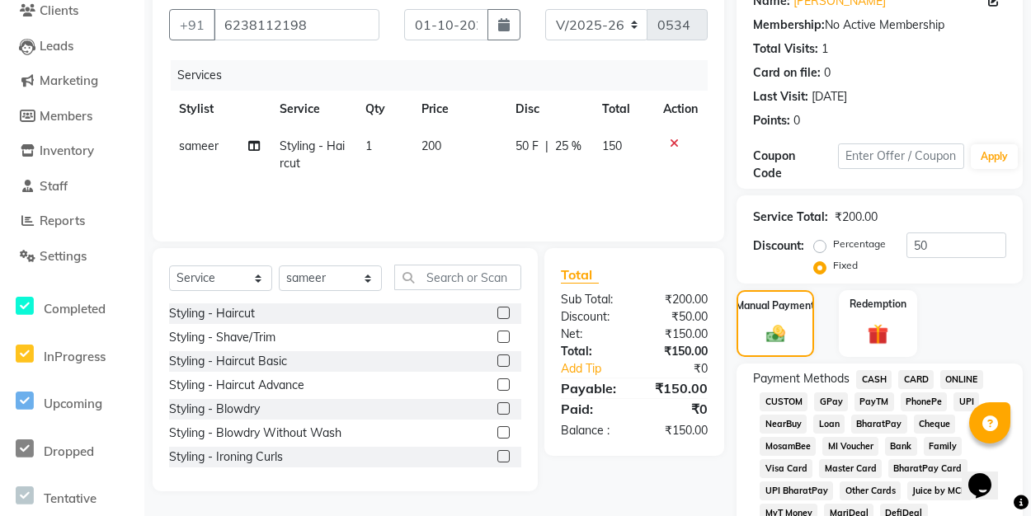
click at [966, 404] on span "UPI" at bounding box center [966, 402] width 26 height 19
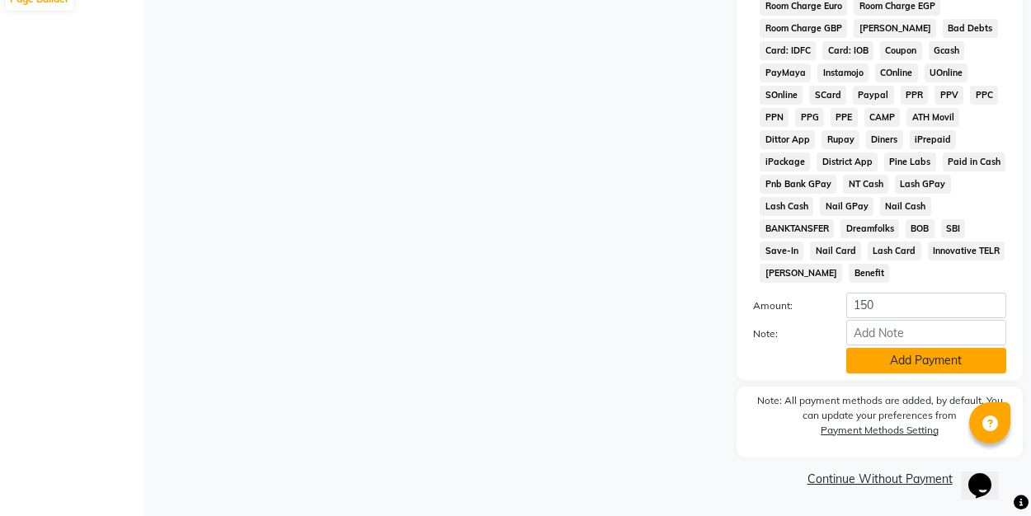
scroll to position [921, 0]
click at [904, 364] on button "Add Payment" at bounding box center [926, 361] width 160 height 26
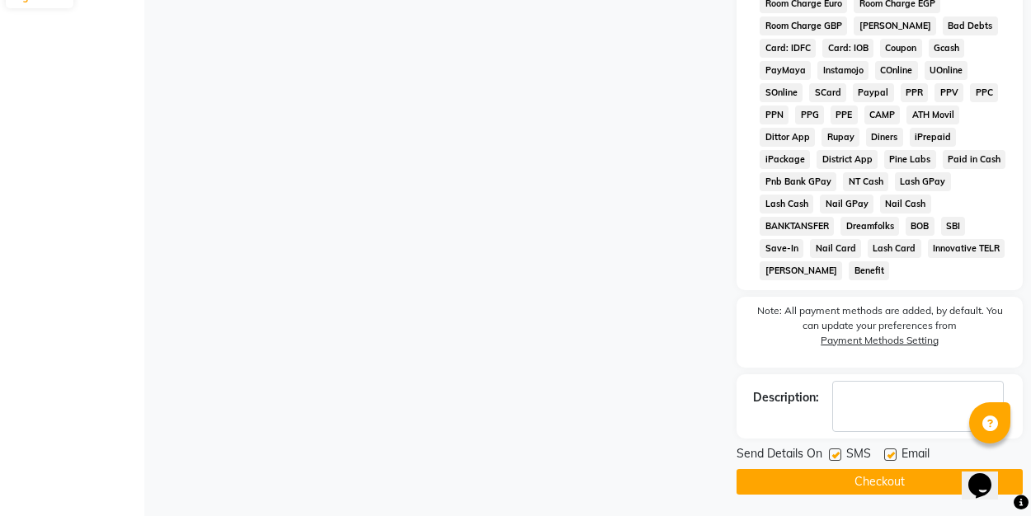
click at [891, 452] on label at bounding box center [890, 455] width 12 height 12
click at [891, 452] on input "checkbox" at bounding box center [889, 455] width 11 height 11
checkbox input "false"
click at [882, 483] on button "Checkout" at bounding box center [879, 482] width 286 height 26
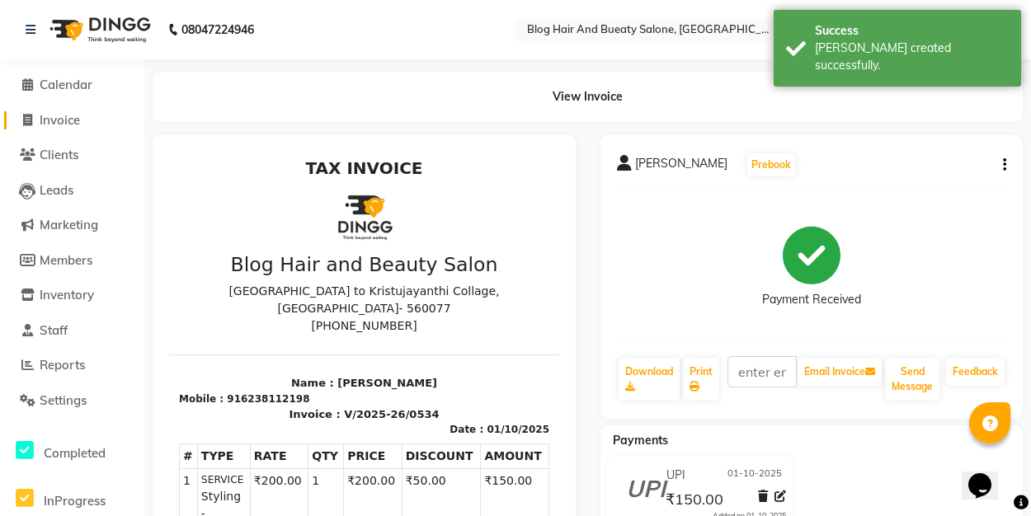
click at [33, 125] on span at bounding box center [27, 120] width 25 height 19
select select "service"
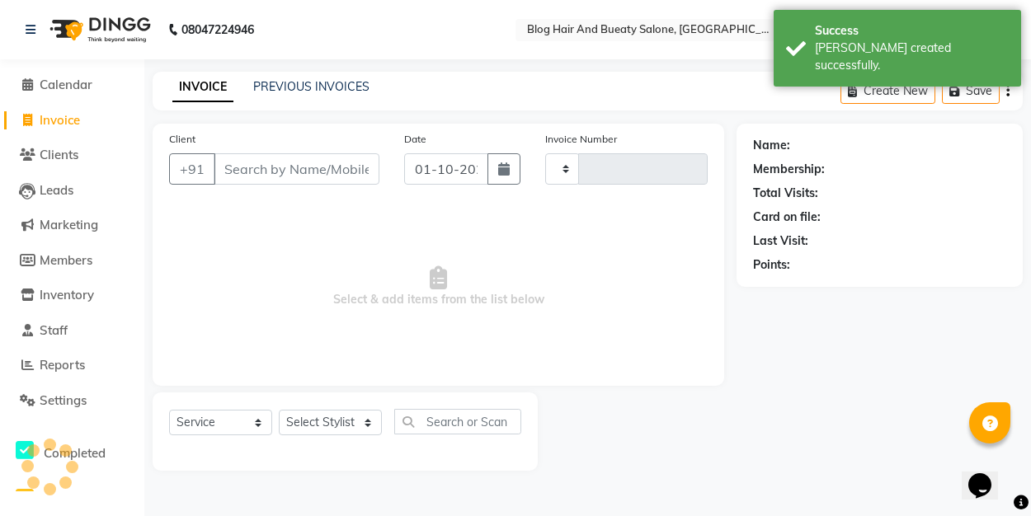
type input "0535"
select select "8741"
click at [302, 87] on link "PREVIOUS INVOICES" at bounding box center [311, 86] width 116 height 15
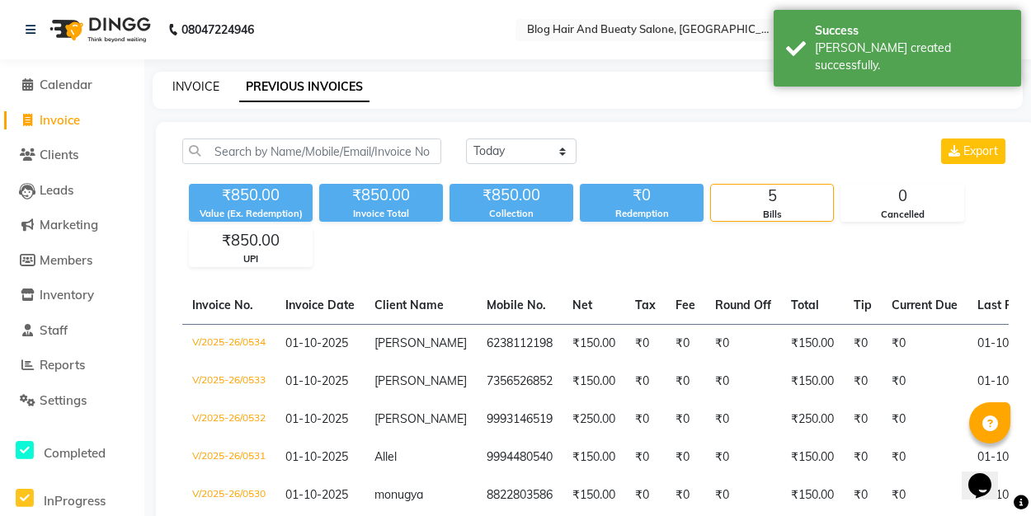
click at [178, 87] on link "INVOICE" at bounding box center [195, 86] width 47 height 15
select select "8741"
select select "service"
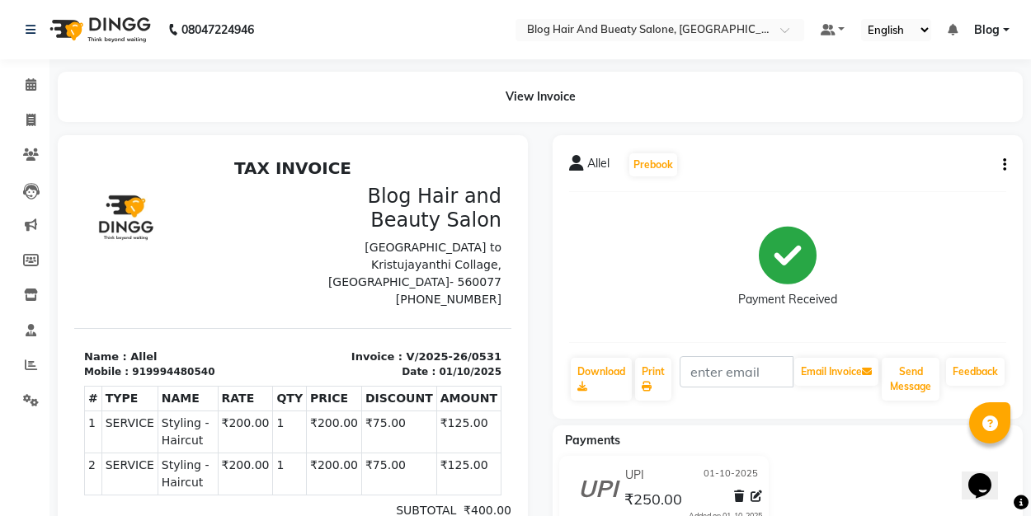
click at [1005, 165] on icon "button" at bounding box center [1004, 165] width 3 height 1
click at [930, 184] on div "Edit Invoice" at bounding box center [921, 186] width 113 height 21
select select "service"
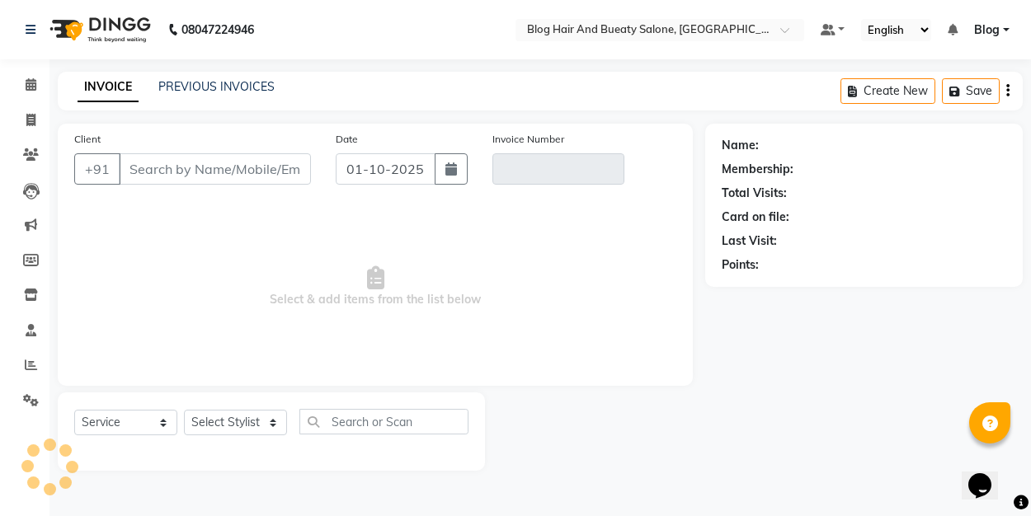
type input "9994480540"
type input "V/2025-26/0531"
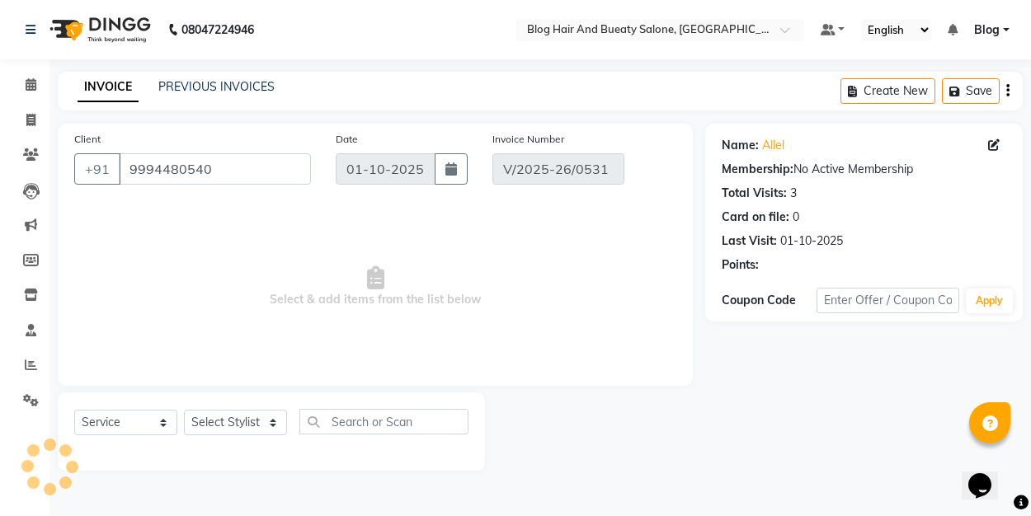
select select "select"
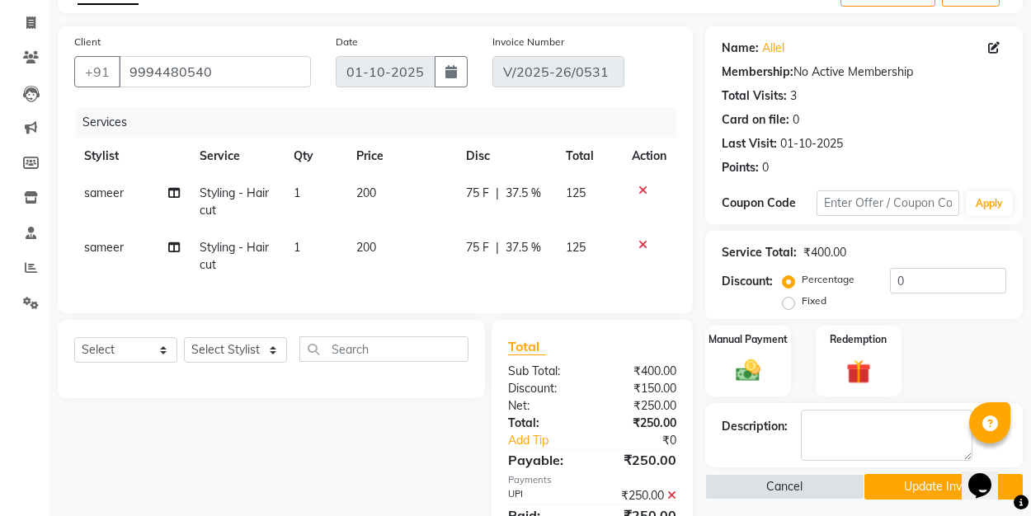
scroll to position [93, 0]
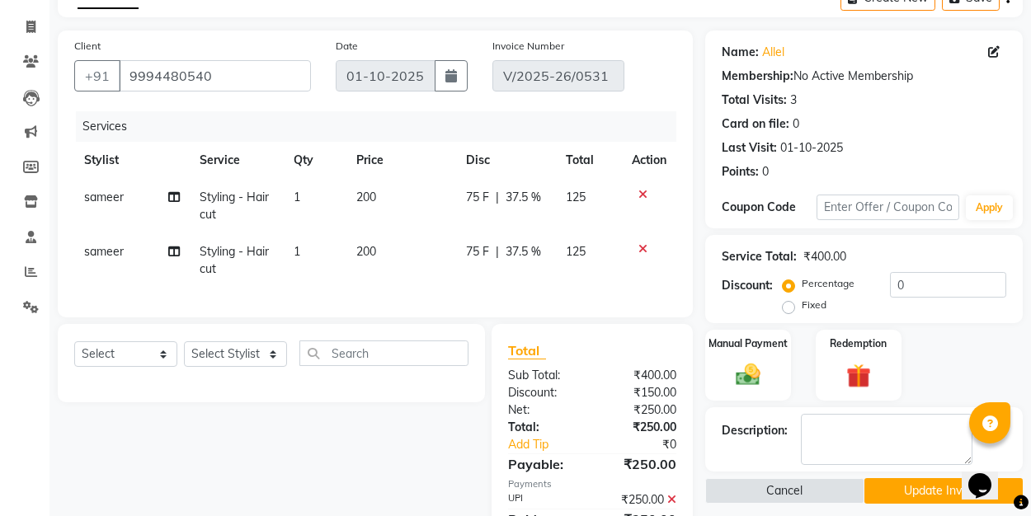
click at [638, 247] on icon at bounding box center [642, 249] width 9 height 12
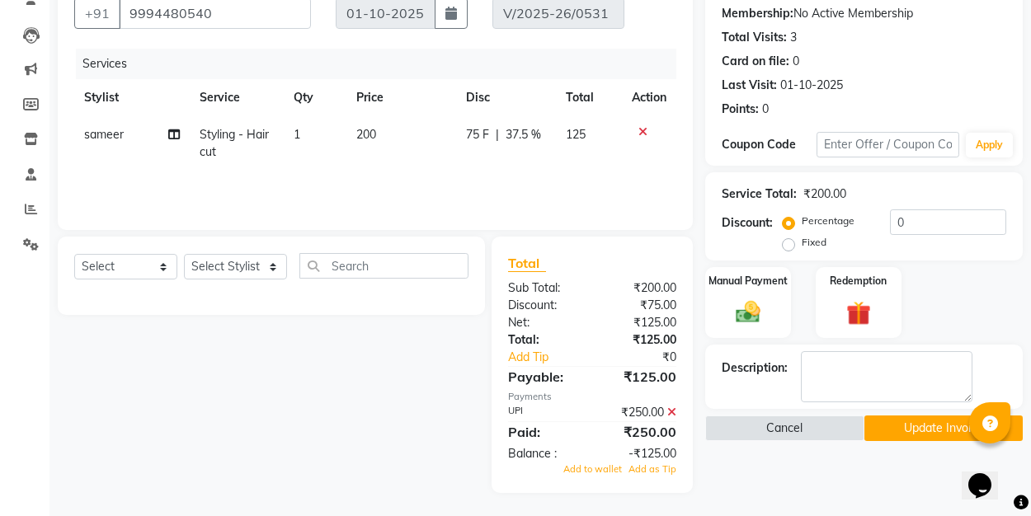
click at [669, 410] on icon at bounding box center [671, 413] width 9 height 12
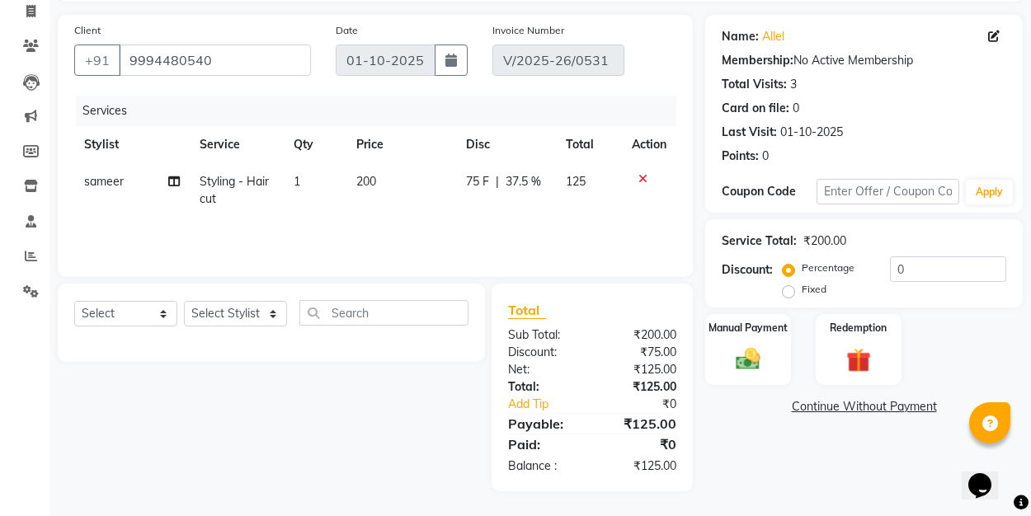
scroll to position [109, 0]
click at [657, 373] on div "₹125.00" at bounding box center [640, 369] width 96 height 17
click at [642, 179] on icon at bounding box center [642, 179] width 9 height 12
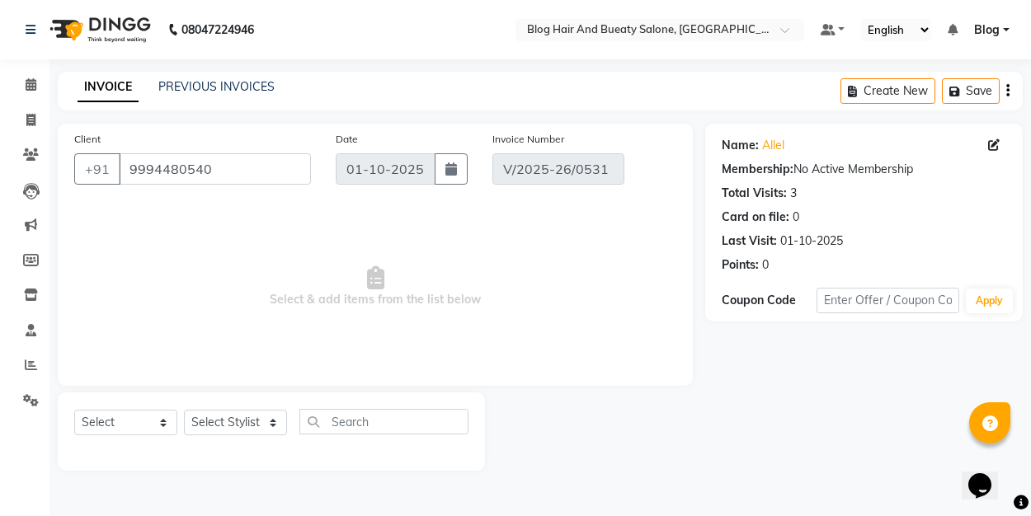
scroll to position [0, 0]
select select "91866"
select select "service"
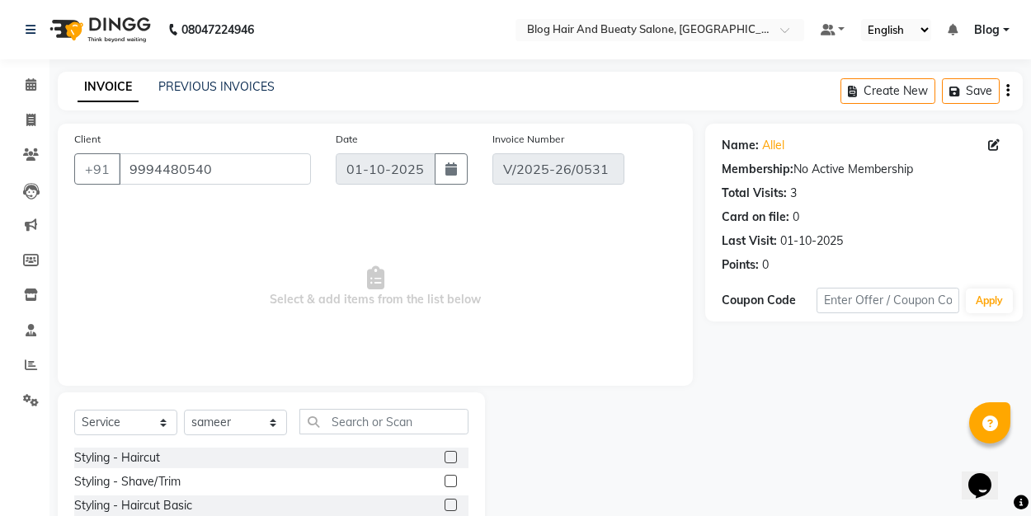
click at [451, 458] on label at bounding box center [450, 457] width 12 height 12
click at [451, 458] on input "checkbox" at bounding box center [449, 458] width 11 height 11
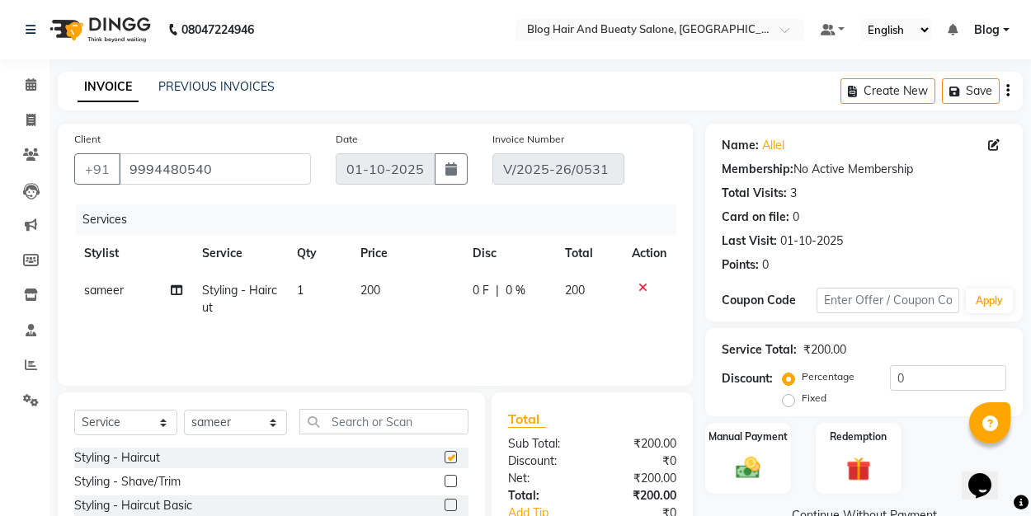
checkbox input "false"
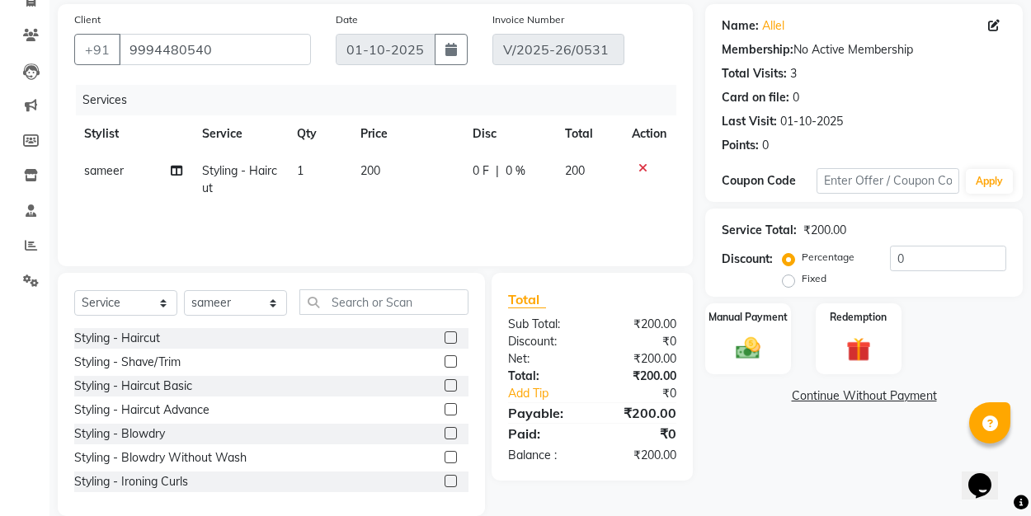
scroll to position [134, 0]
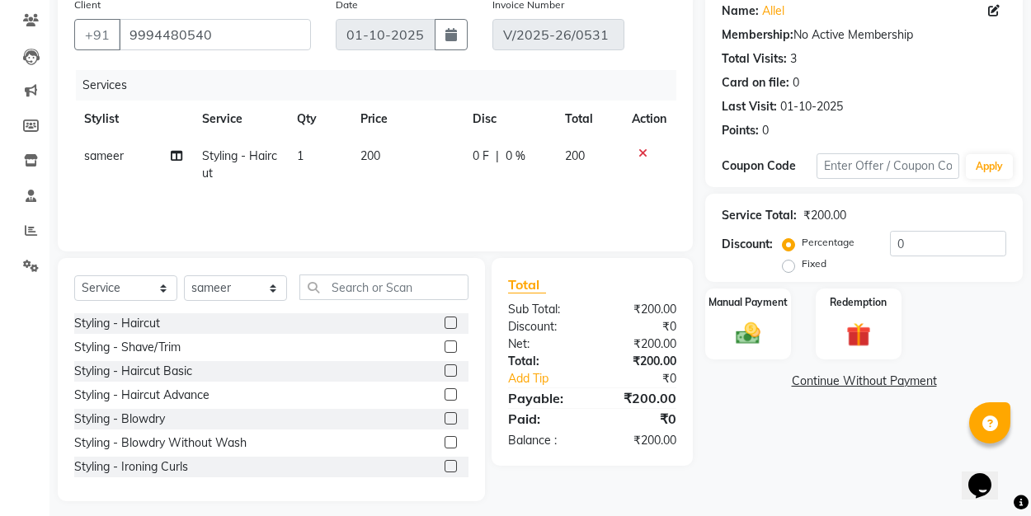
click at [802, 264] on label "Fixed" at bounding box center [814, 263] width 25 height 15
click at [789, 264] on input "Fixed" at bounding box center [792, 264] width 12 height 12
radio input "true"
click at [925, 252] on input "0" at bounding box center [948, 244] width 116 height 26
type input "50"
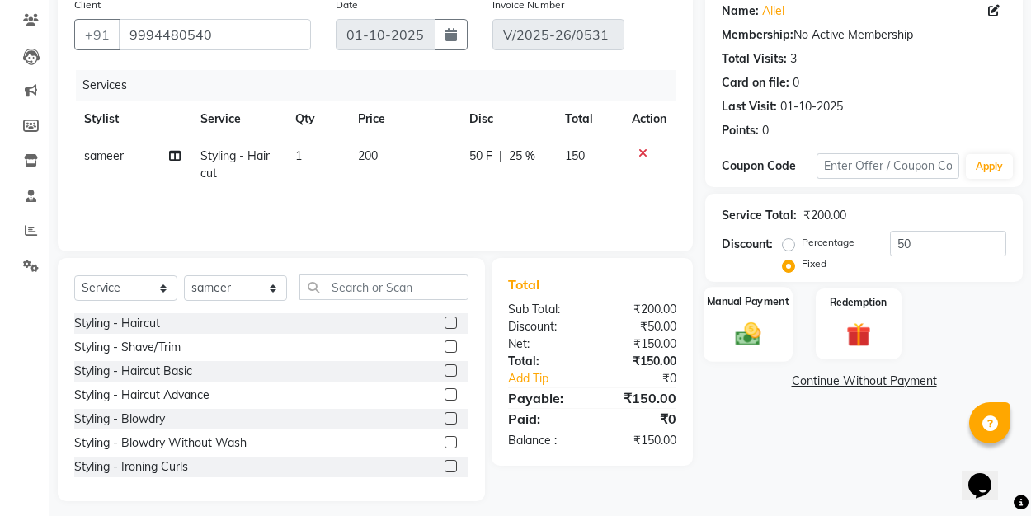
click at [750, 328] on img at bounding box center [747, 333] width 41 height 29
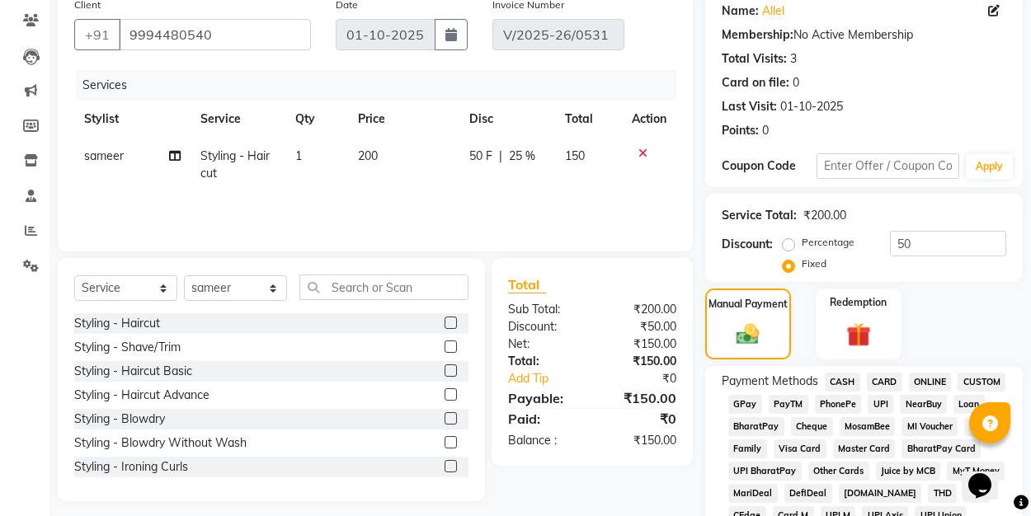
click at [872, 407] on span "UPI" at bounding box center [880, 404] width 26 height 19
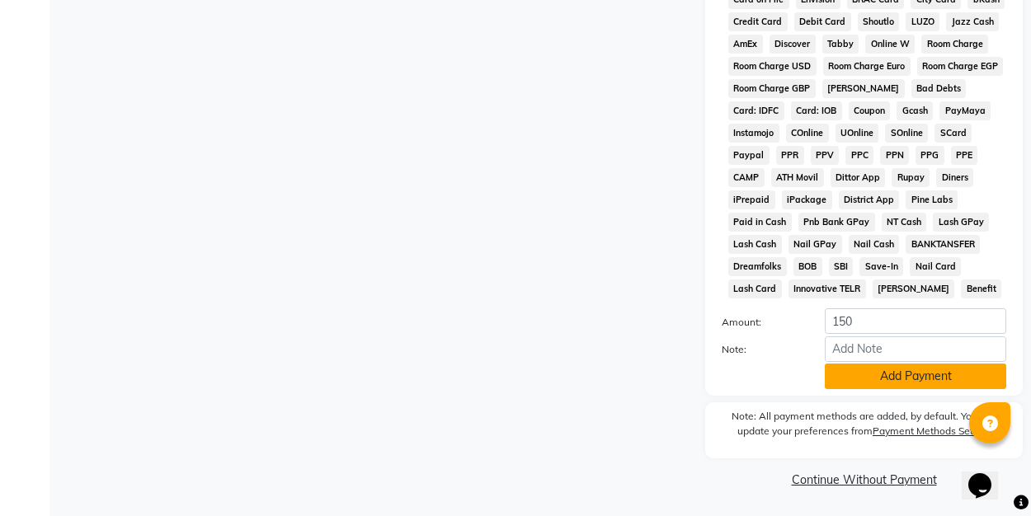
click at [861, 371] on button "Add Payment" at bounding box center [915, 377] width 181 height 26
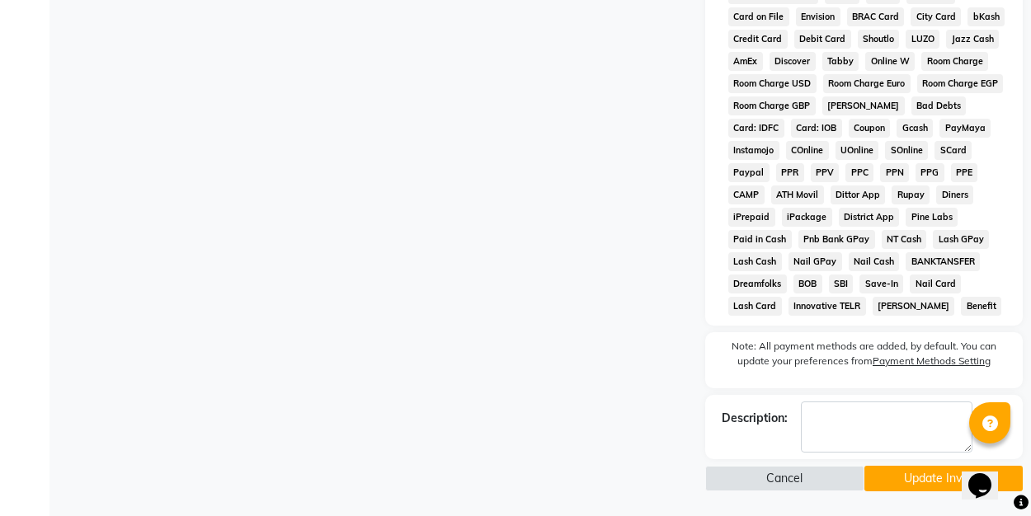
scroll to position [767, 0]
click at [899, 487] on button "Update Invoice" at bounding box center [943, 479] width 159 height 26
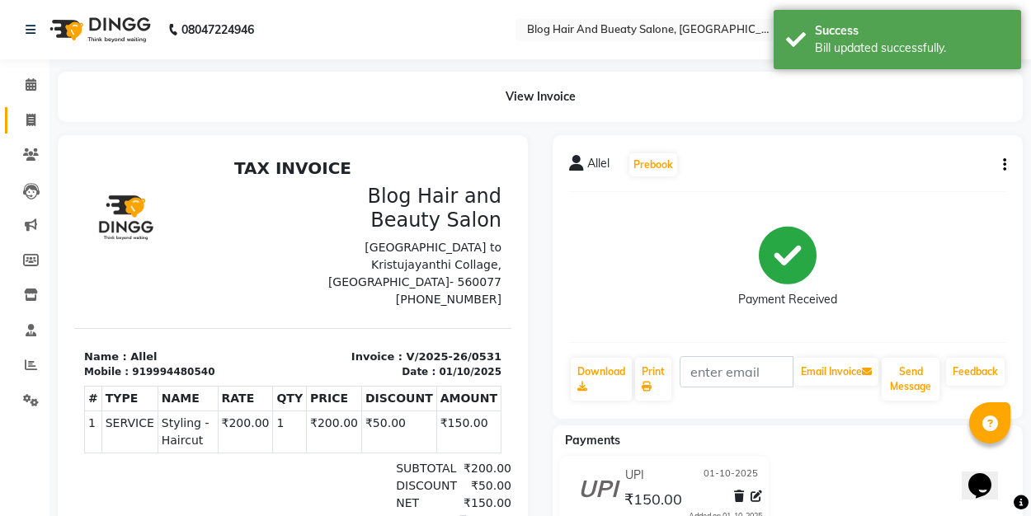
click at [35, 110] on link "Invoice" at bounding box center [25, 120] width 40 height 27
select select "service"
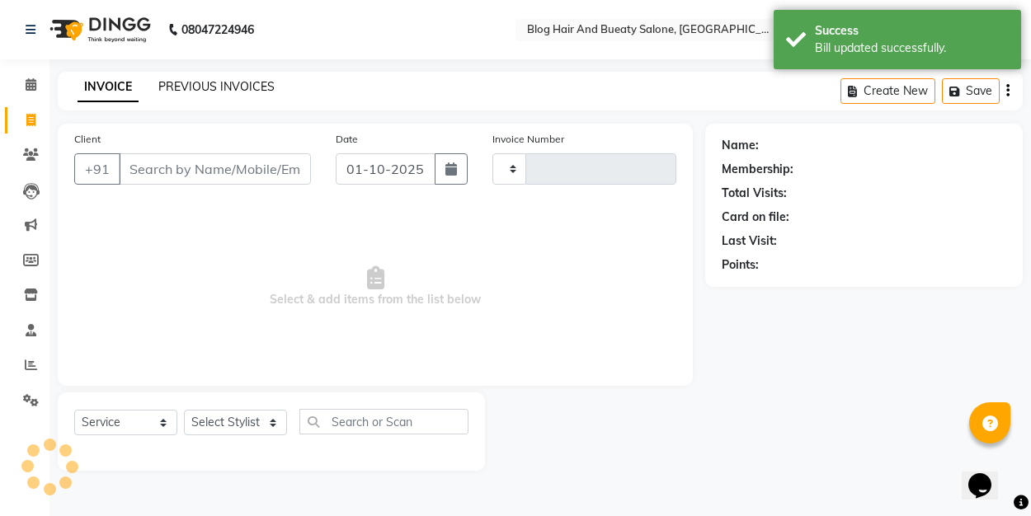
click at [208, 84] on link "PREVIOUS INVOICES" at bounding box center [216, 86] width 116 height 15
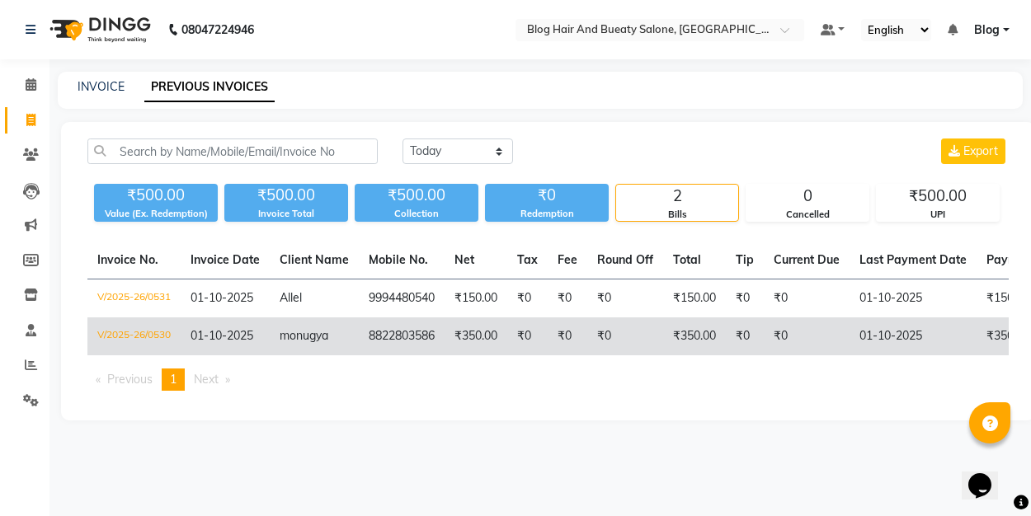
click at [324, 332] on span "monugya" at bounding box center [304, 335] width 49 height 15
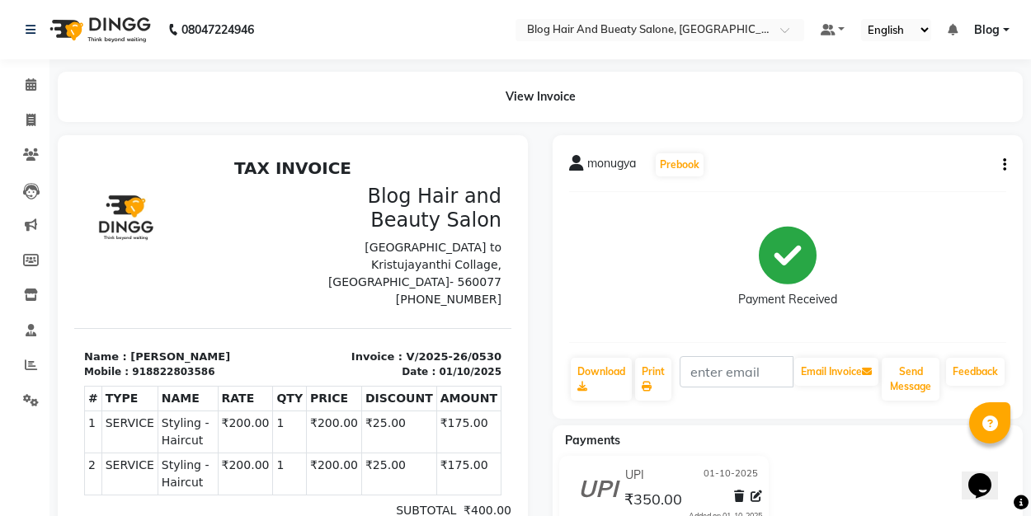
click at [1003, 165] on icon "button" at bounding box center [1004, 165] width 3 height 1
click at [915, 190] on div "Edit Invoice" at bounding box center [921, 186] width 113 height 21
select select "service"
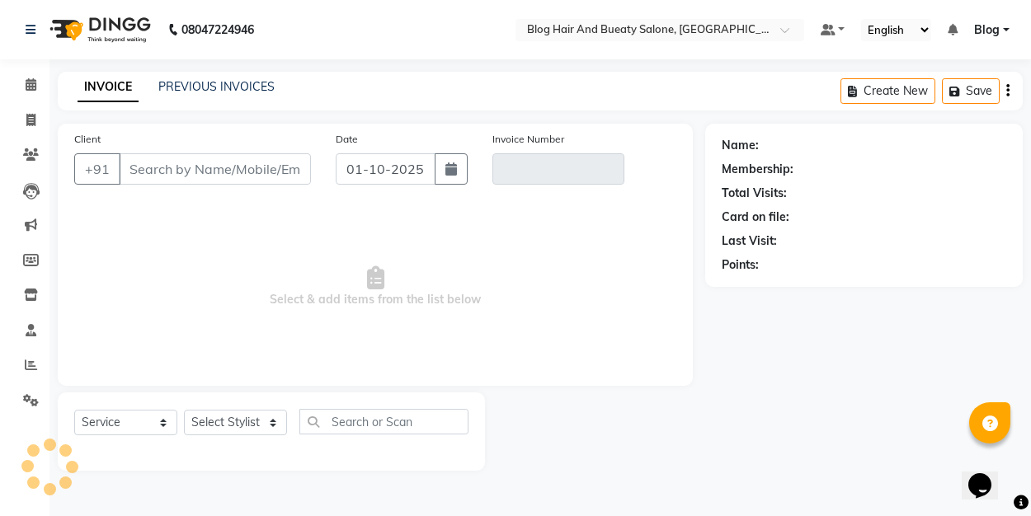
type input "8822803586"
type input "V/2025-26/0530"
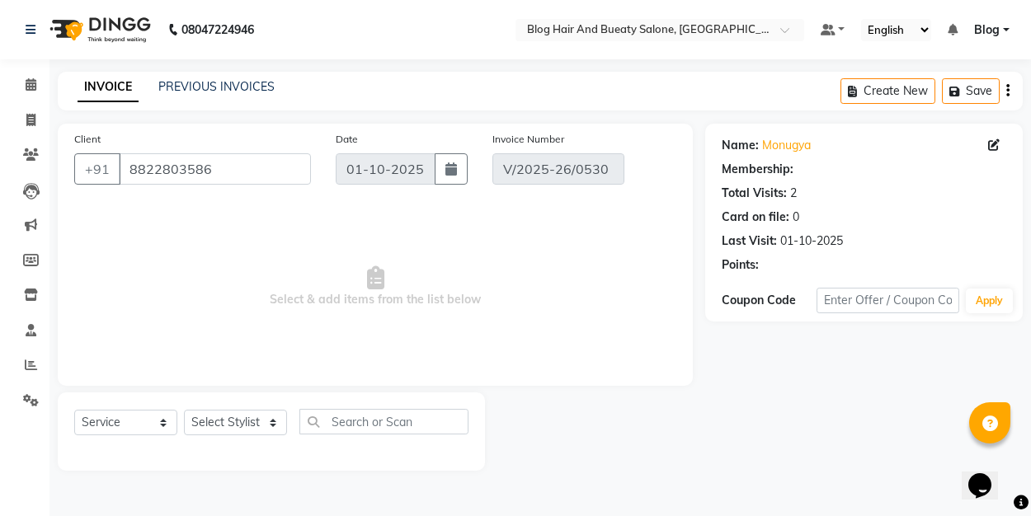
scroll to position [5, 0]
select select "select"
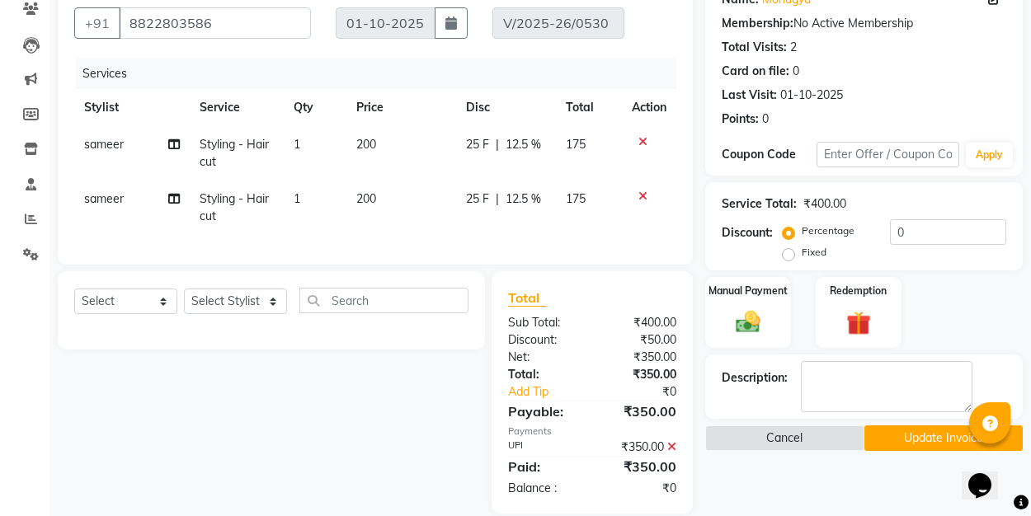
scroll to position [147, 0]
click at [642, 192] on icon at bounding box center [642, 196] width 9 height 12
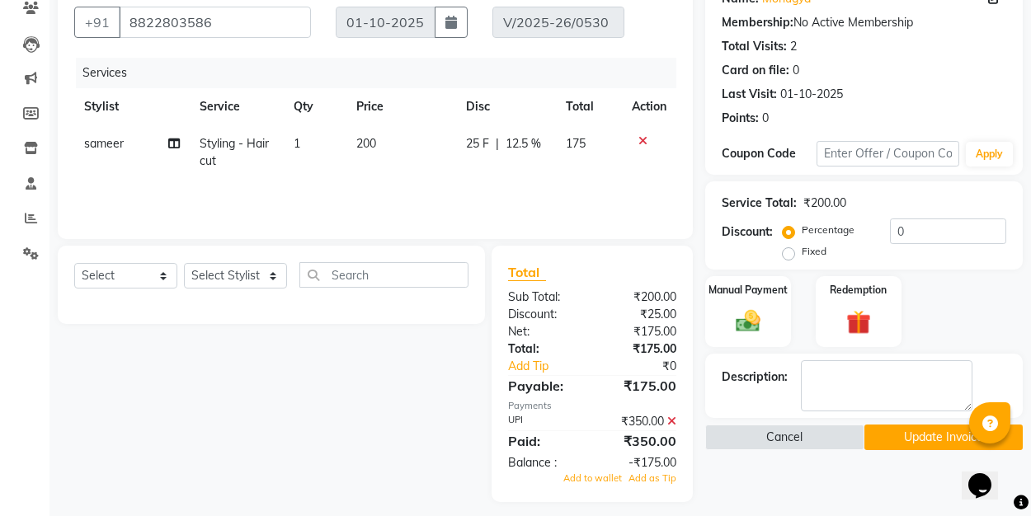
click at [642, 137] on icon at bounding box center [642, 141] width 9 height 12
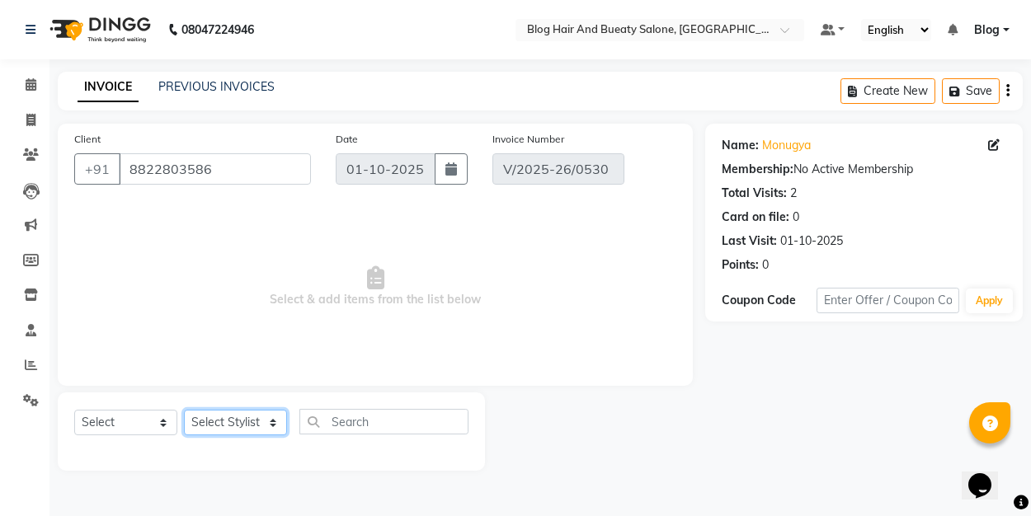
select select "91866"
select select "service"
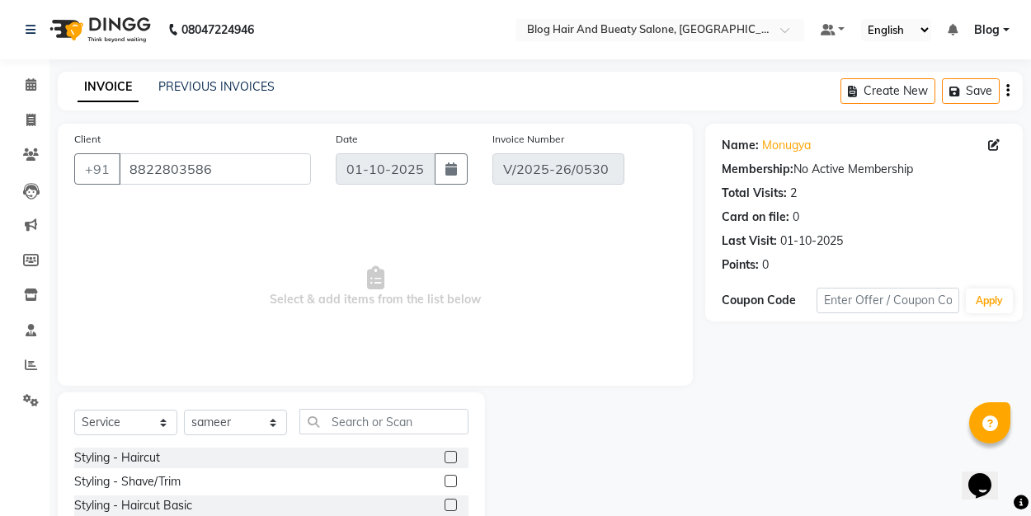
click at [454, 458] on label at bounding box center [450, 457] width 12 height 12
click at [454, 458] on input "checkbox" at bounding box center [449, 458] width 11 height 11
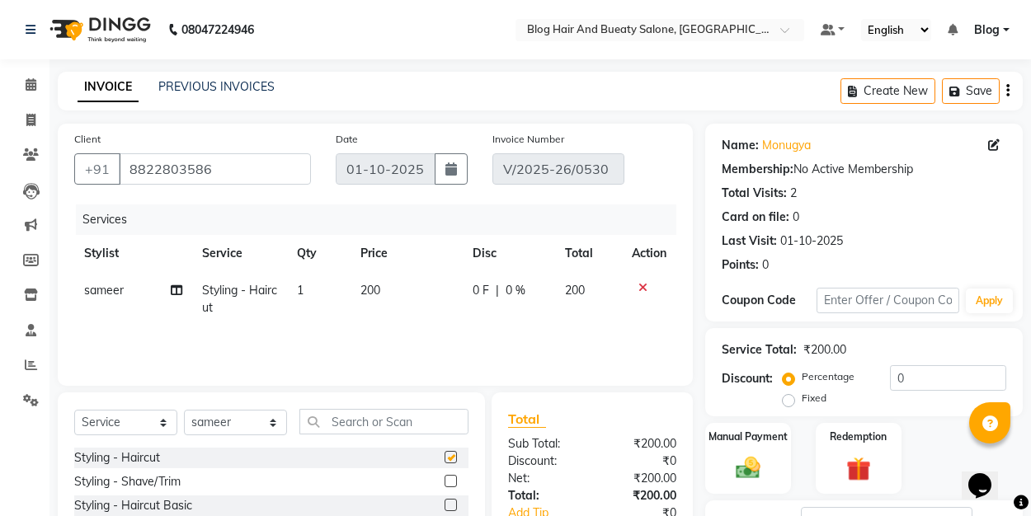
checkbox input "false"
click at [802, 402] on label "Fixed" at bounding box center [814, 398] width 25 height 15
click at [791, 402] on input "Fixed" at bounding box center [792, 399] width 12 height 12
radio input "true"
click at [941, 377] on input "0" at bounding box center [948, 378] width 116 height 26
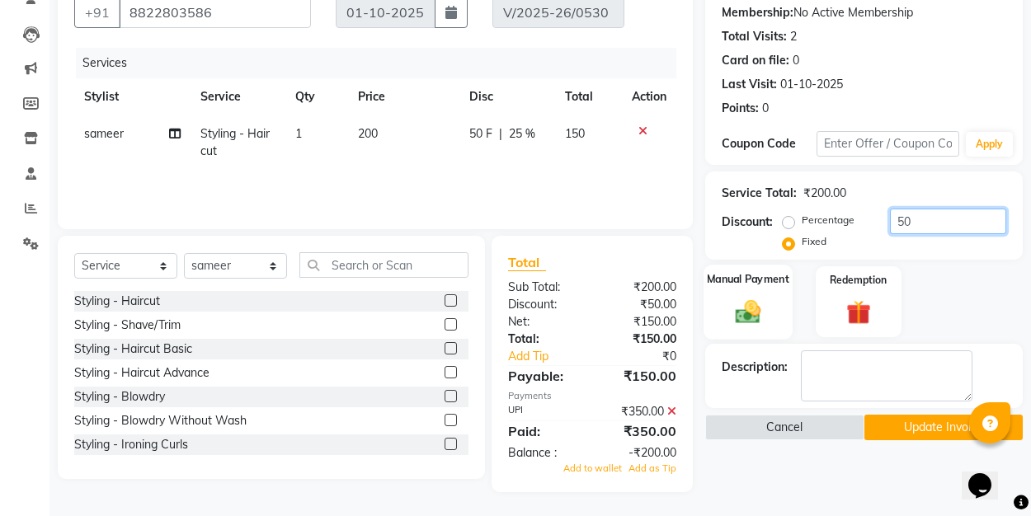
scroll to position [156, 0]
type input "50"
click at [670, 412] on icon at bounding box center [671, 413] width 9 height 12
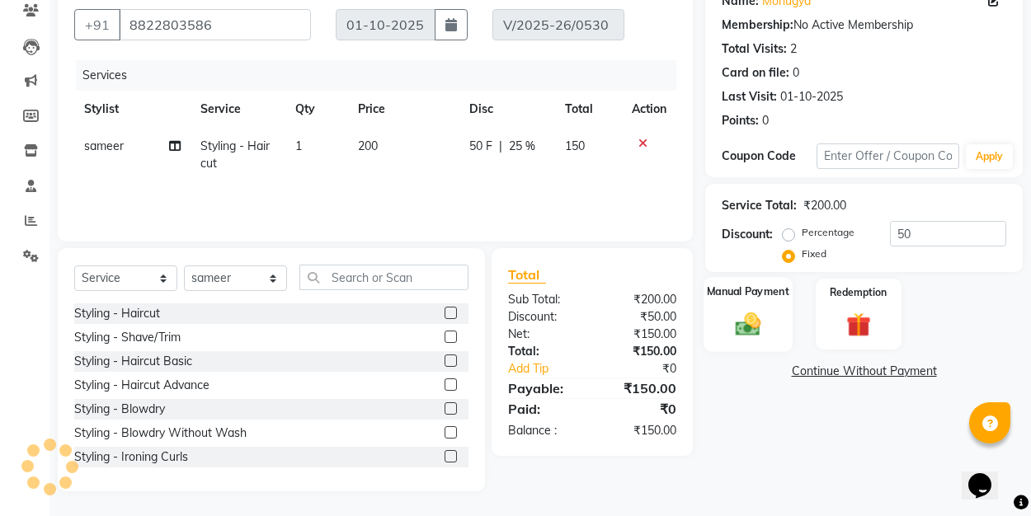
click at [733, 322] on img at bounding box center [747, 323] width 41 height 29
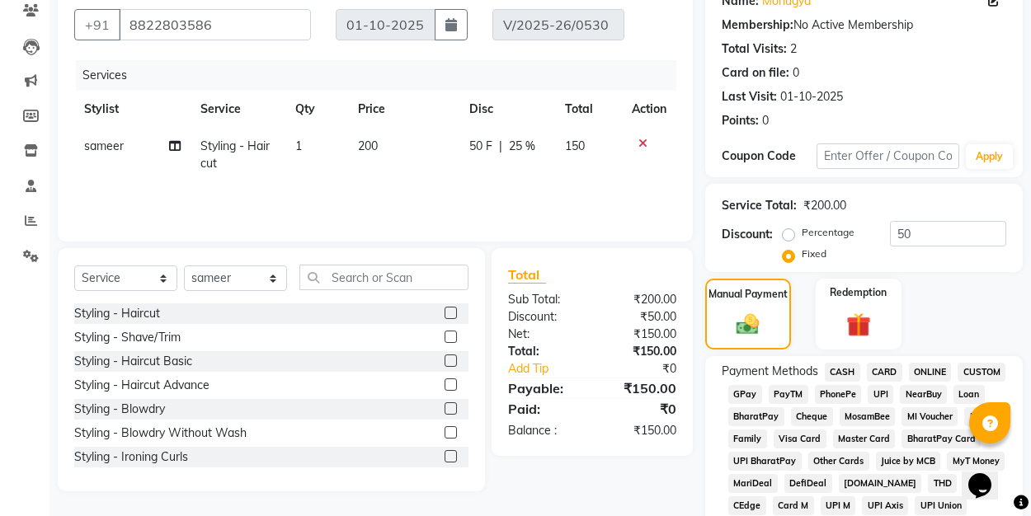
click at [881, 387] on span "UPI" at bounding box center [880, 394] width 26 height 19
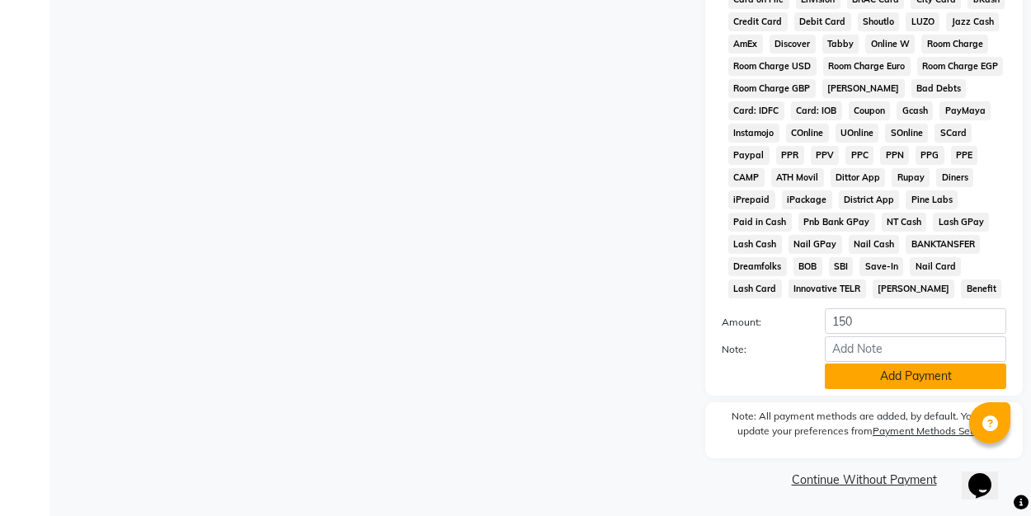
click at [880, 383] on button "Add Payment" at bounding box center [915, 377] width 181 height 26
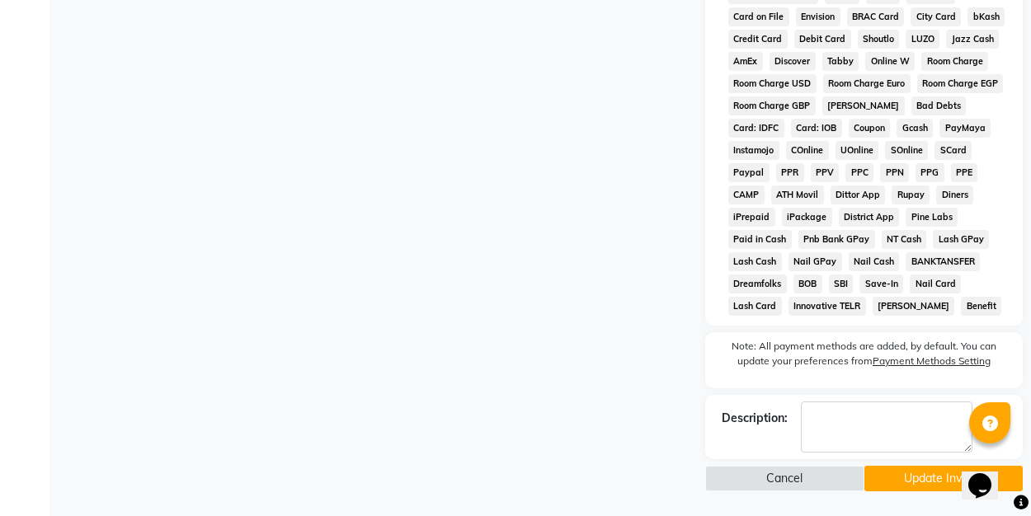
scroll to position [767, 0]
click at [896, 471] on button "Update Invoice" at bounding box center [943, 479] width 159 height 26
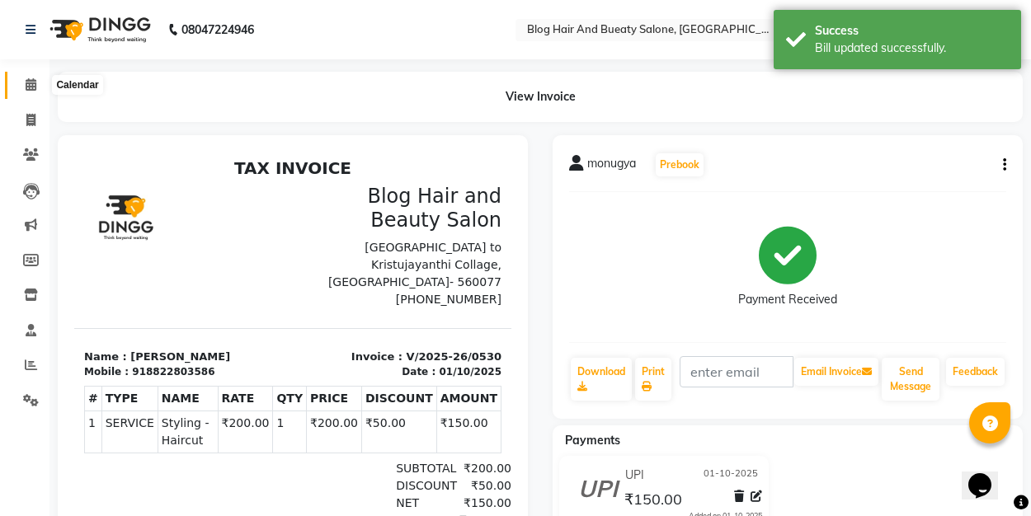
click at [31, 89] on icon at bounding box center [31, 84] width 11 height 12
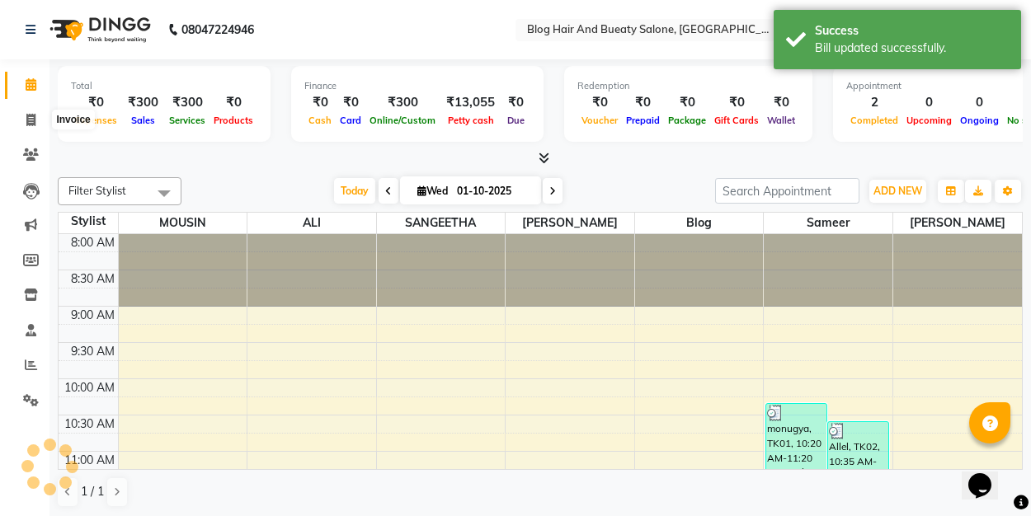
drag, startPoint x: 31, startPoint y: 116, endPoint x: 259, endPoint y: 71, distance: 232.9
click at [31, 117] on icon at bounding box center [30, 120] width 9 height 12
select select "8741"
select select "service"
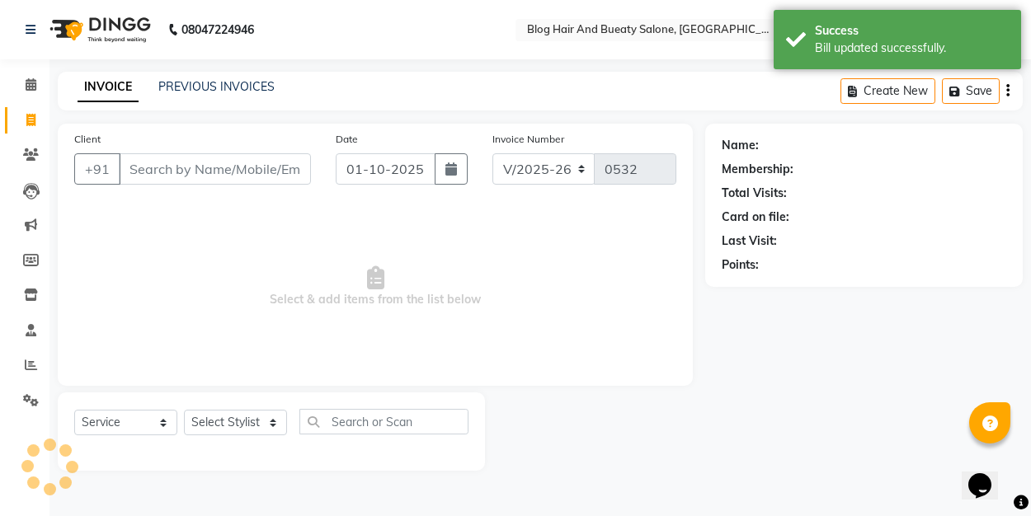
click at [252, 85] on link "PREVIOUS INVOICES" at bounding box center [216, 86] width 116 height 15
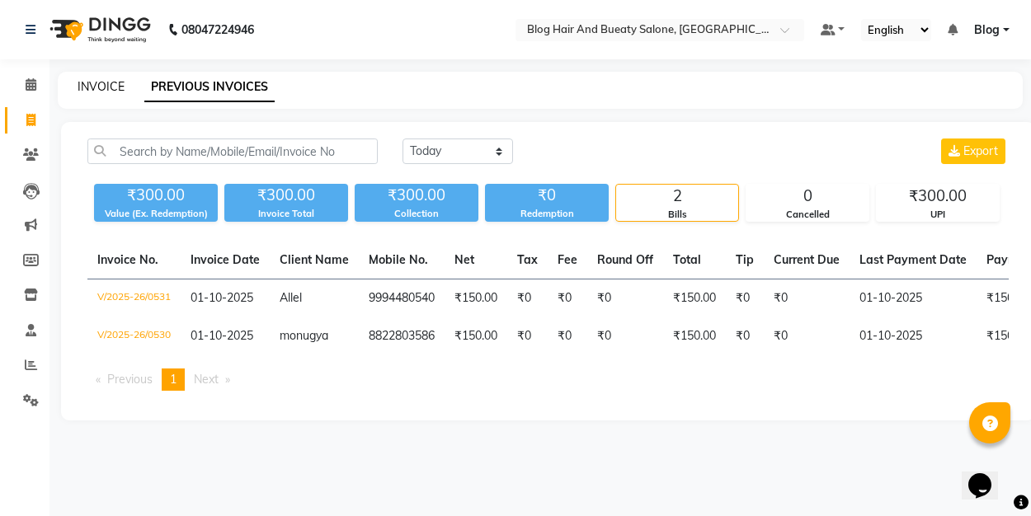
click at [121, 85] on link "INVOICE" at bounding box center [101, 86] width 47 height 15
select select "service"
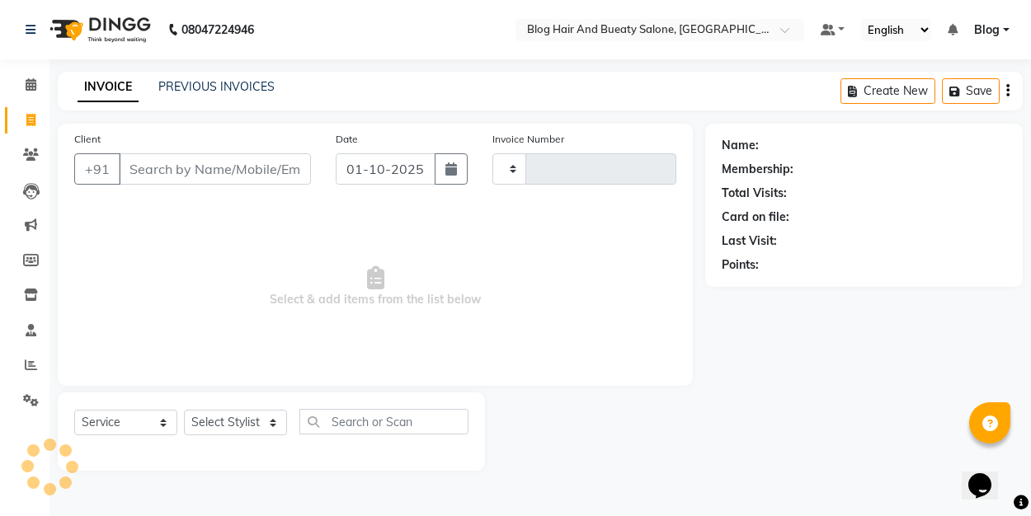
type input "0532"
select select "8741"
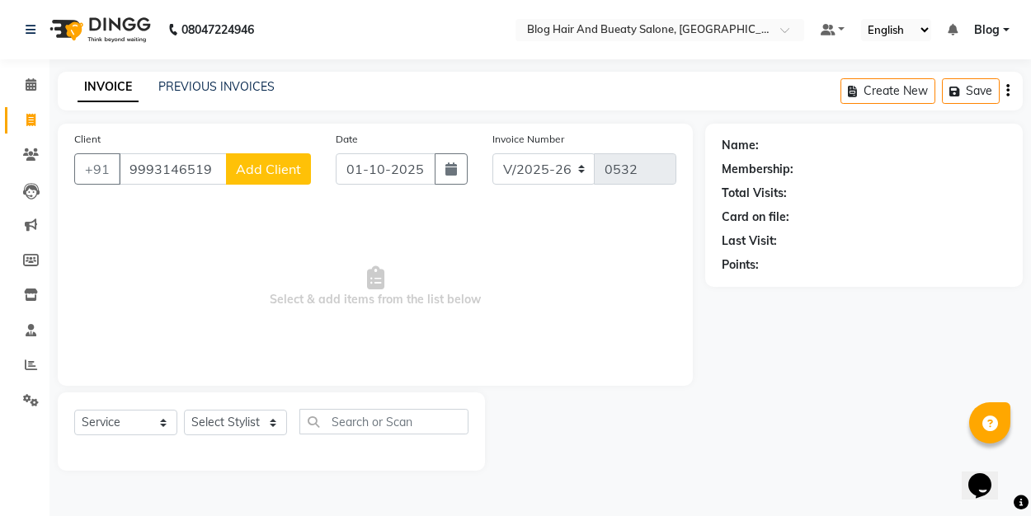
type input "9993146519"
click at [257, 166] on span "Add Client" at bounding box center [268, 169] width 65 height 16
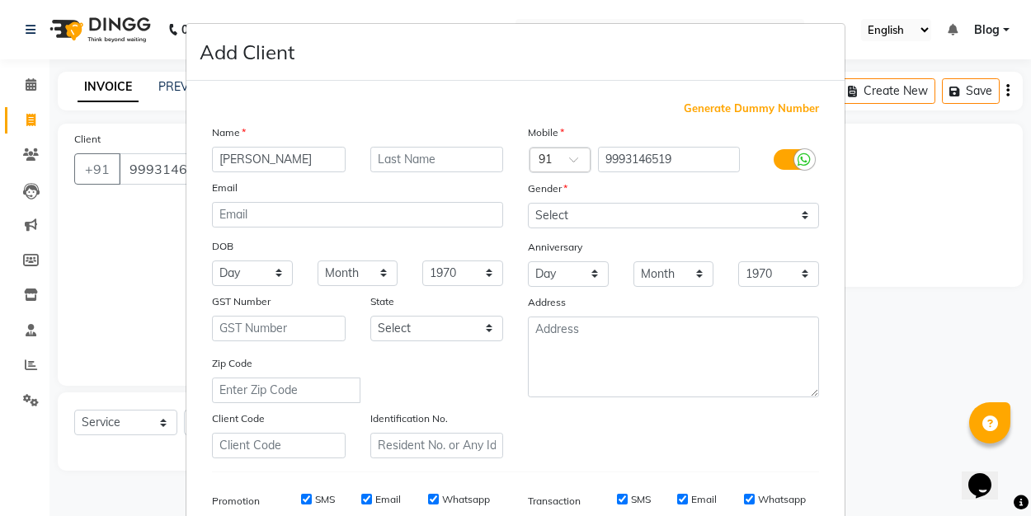
type input "[PERSON_NAME]"
select select "[DEMOGRAPHIC_DATA]"
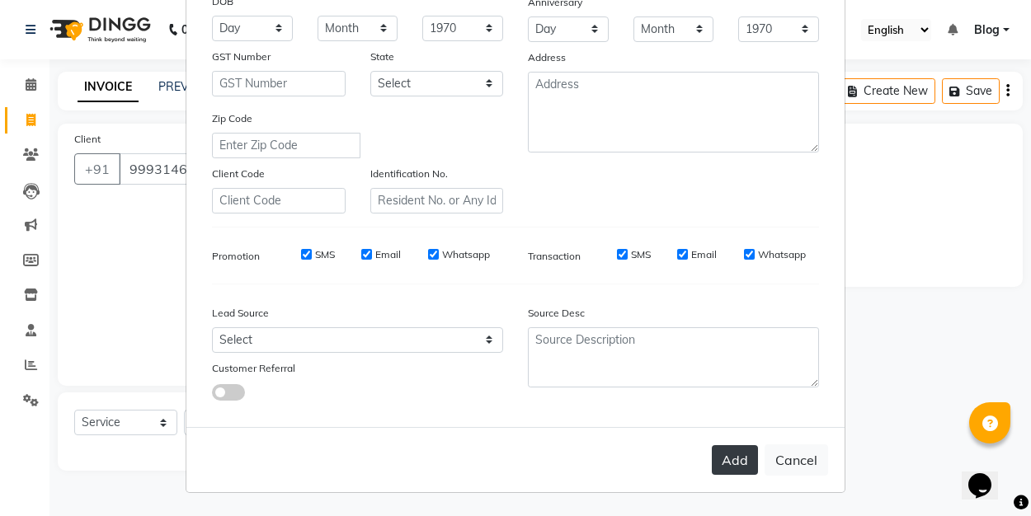
scroll to position [244, 0]
click at [745, 454] on button "Add" at bounding box center [735, 461] width 46 height 30
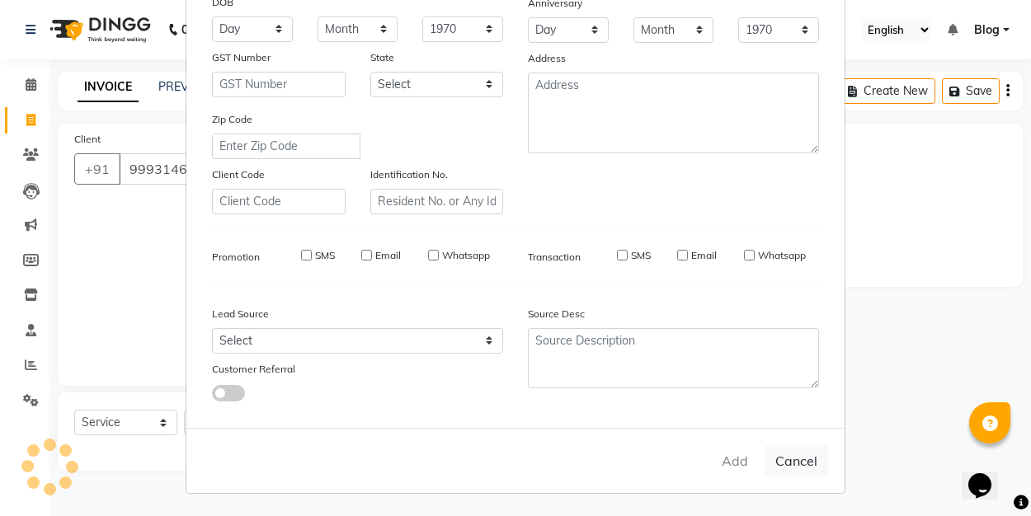
select select
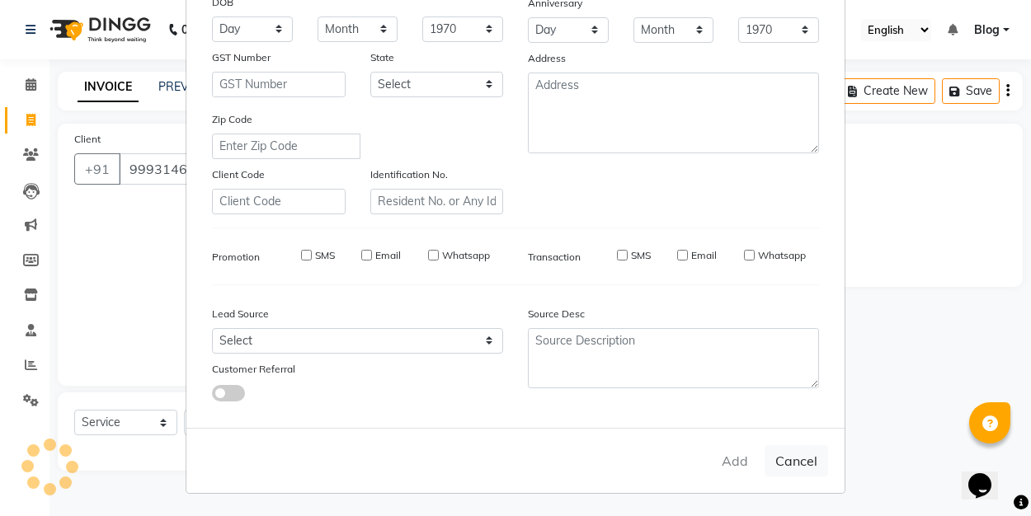
select select
checkbox input "false"
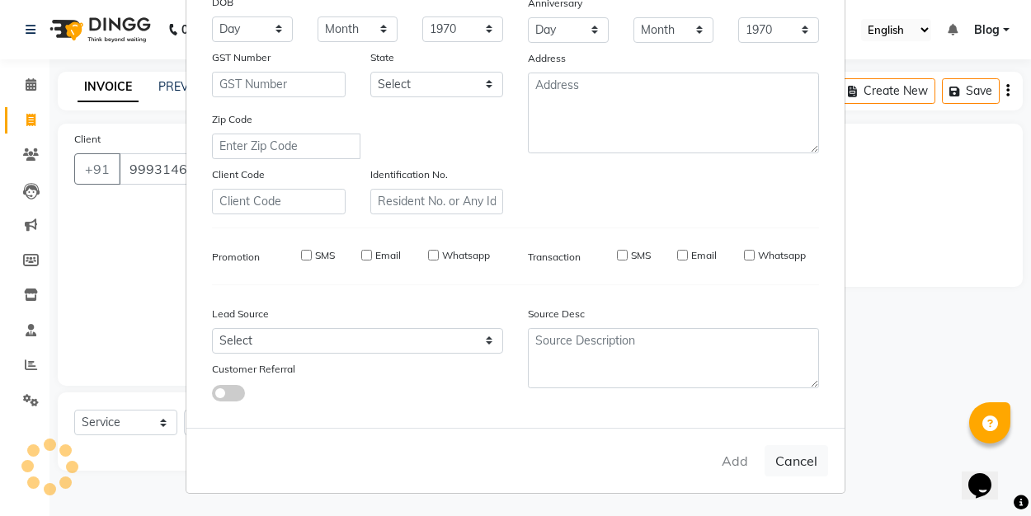
checkbox input "false"
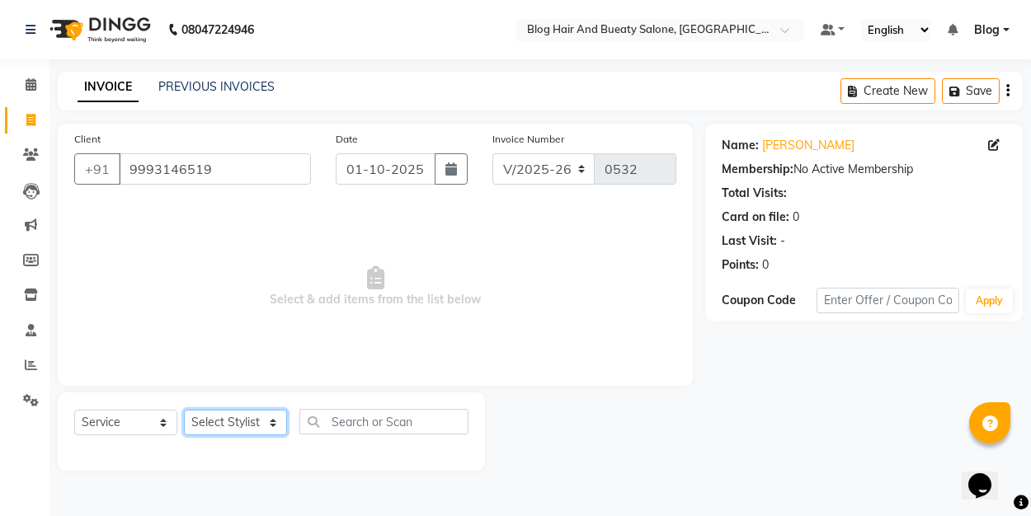
select select "91866"
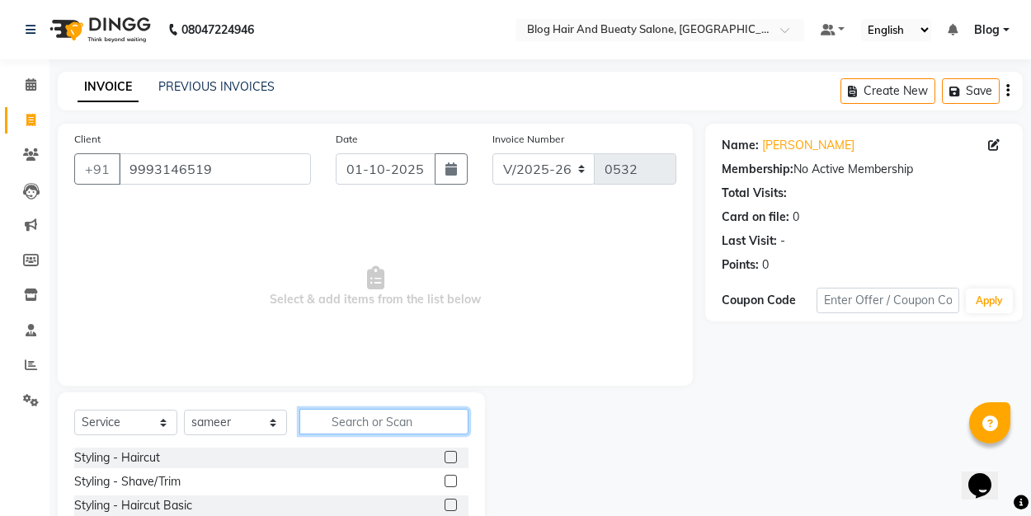
click at [350, 420] on input "text" at bounding box center [383, 422] width 169 height 26
click at [452, 460] on label at bounding box center [450, 457] width 12 height 12
click at [452, 460] on input "checkbox" at bounding box center [449, 458] width 11 height 11
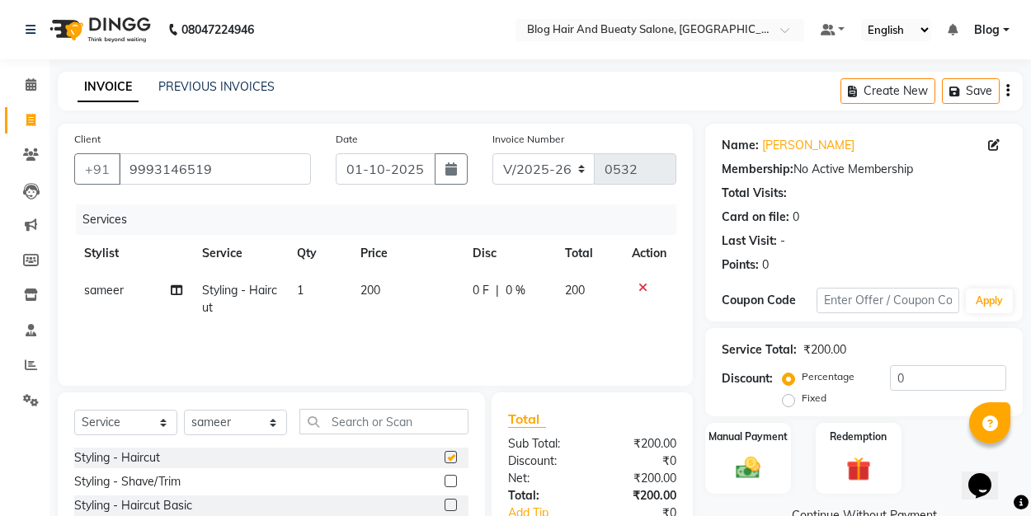
checkbox input "false"
click at [394, 423] on input "text" at bounding box center [383, 422] width 169 height 26
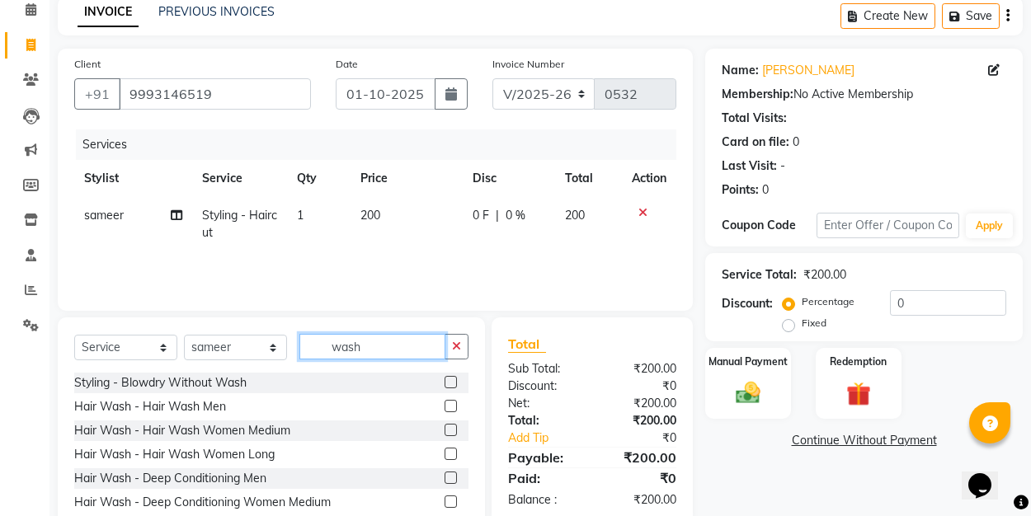
scroll to position [81, 0]
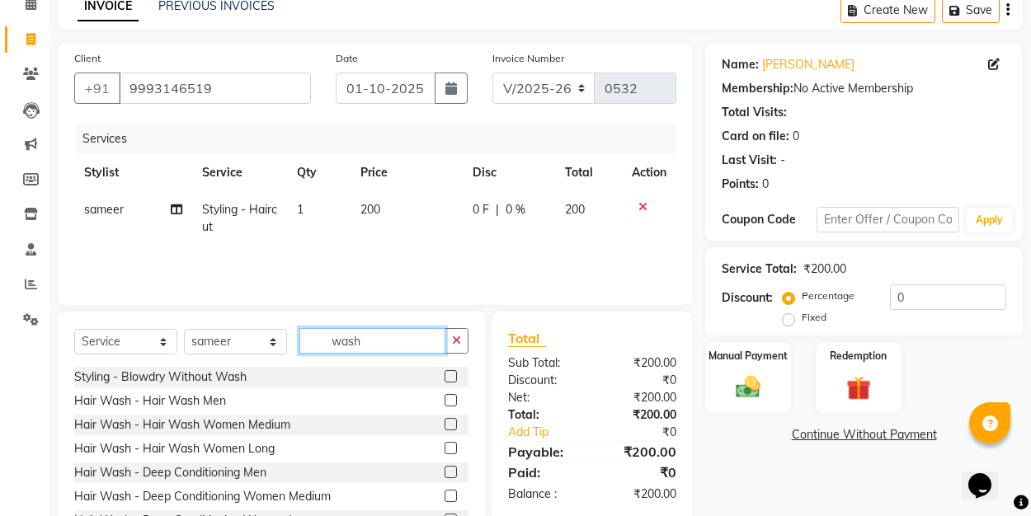
type input "wash"
click at [449, 400] on label at bounding box center [450, 400] width 12 height 12
click at [449, 400] on input "checkbox" at bounding box center [449, 401] width 11 height 11
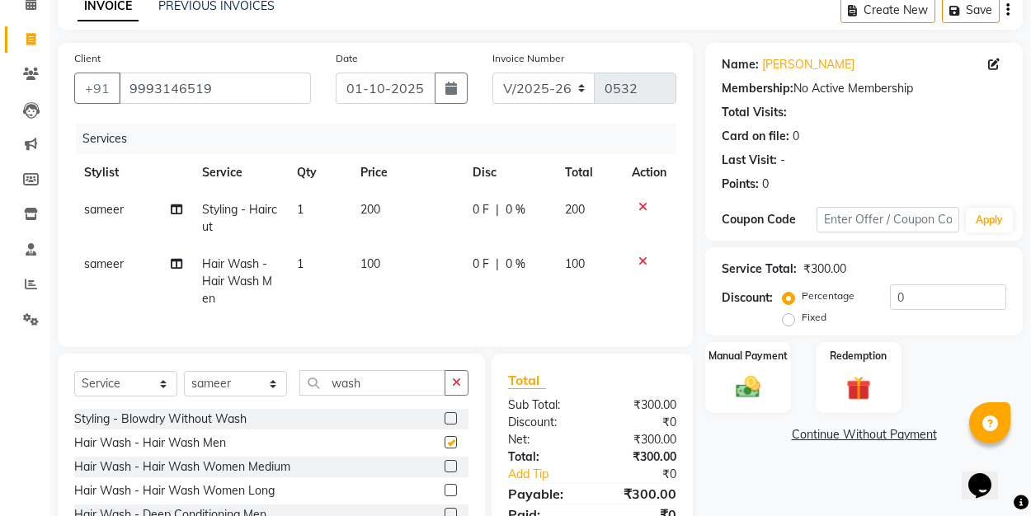
checkbox input "false"
click at [802, 318] on label "Fixed" at bounding box center [814, 317] width 25 height 15
click at [787, 318] on input "Fixed" at bounding box center [792, 318] width 12 height 12
radio input "true"
click at [946, 303] on input "0" at bounding box center [948, 297] width 116 height 26
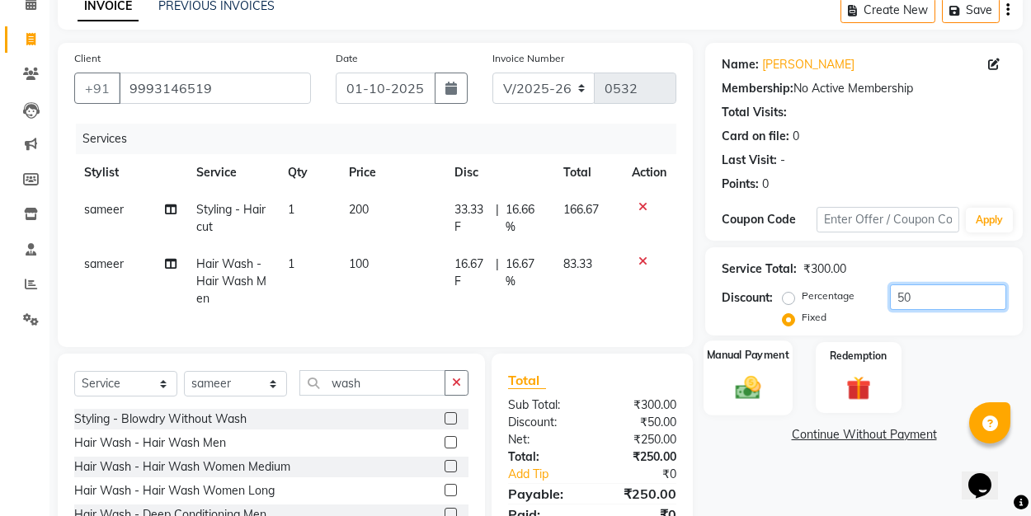
type input "50"
click at [747, 374] on img at bounding box center [747, 387] width 41 height 29
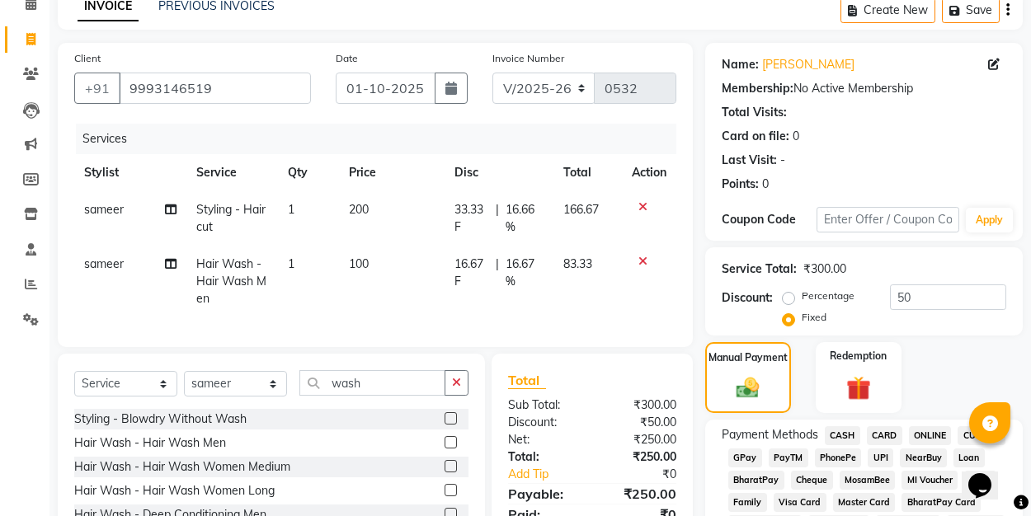
click at [875, 454] on span "UPI" at bounding box center [880, 458] width 26 height 19
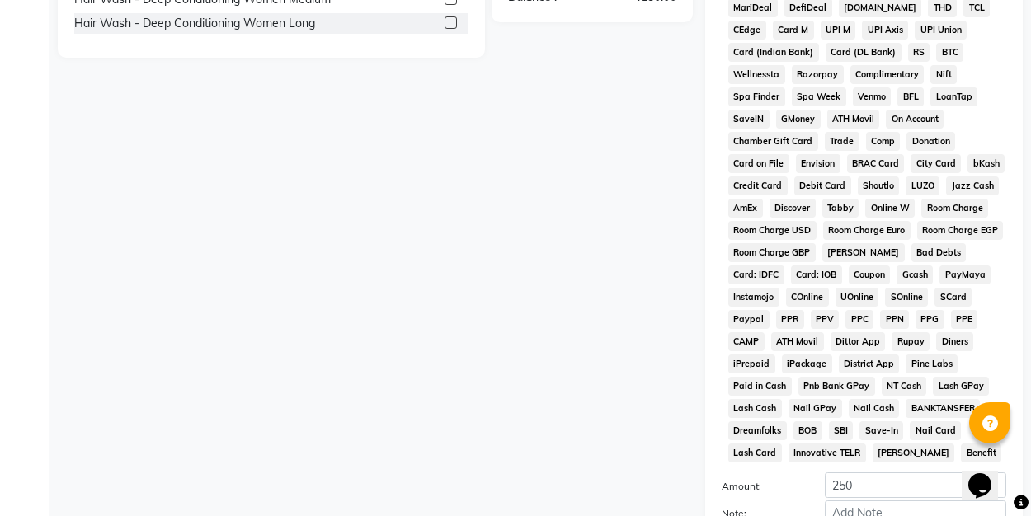
scroll to position [673, 0]
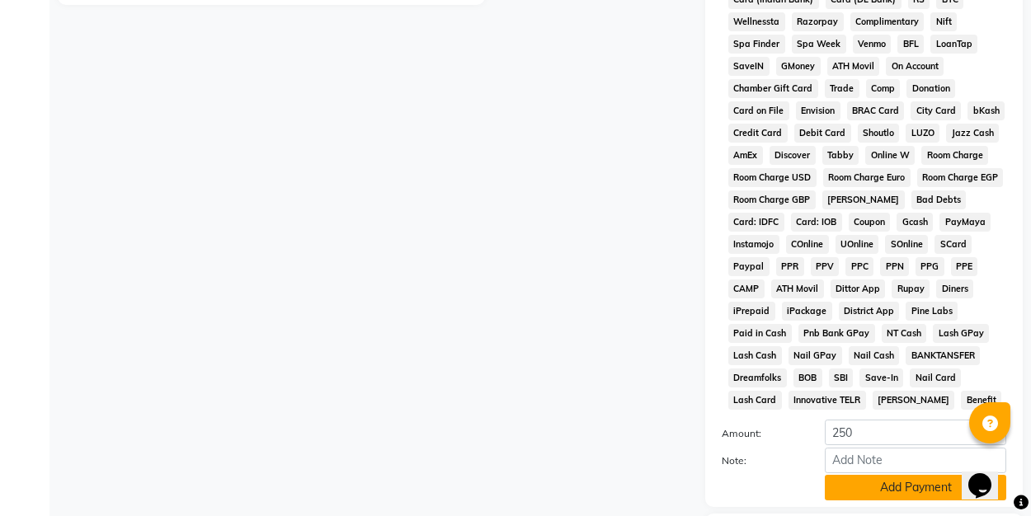
click at [874, 485] on button "Add Payment" at bounding box center [915, 488] width 181 height 26
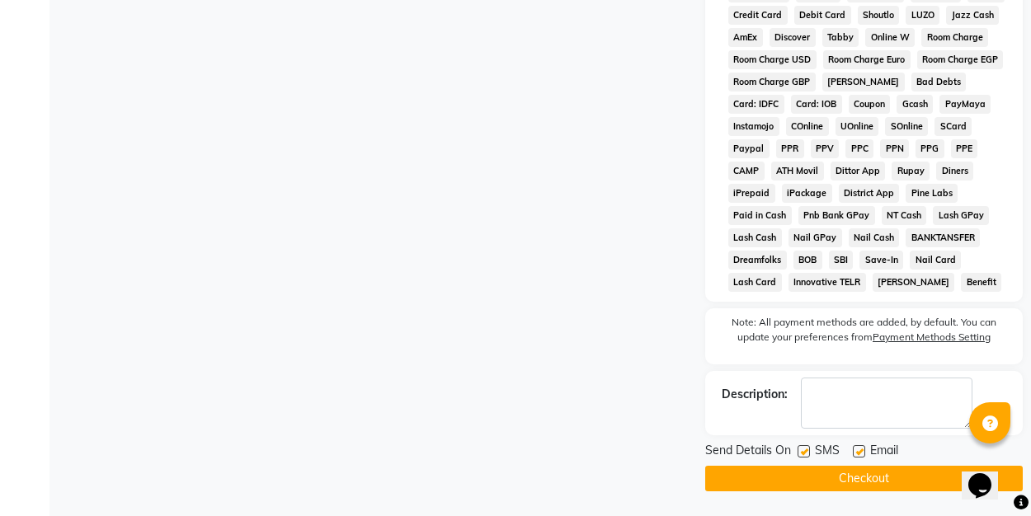
scroll to position [791, 0]
click at [858, 448] on label at bounding box center [859, 451] width 12 height 12
click at [858, 448] on input "checkbox" at bounding box center [858, 452] width 11 height 11
checkbox input "false"
click at [858, 472] on button "Checkout" at bounding box center [863, 479] width 317 height 26
